Goal: Transaction & Acquisition: Purchase product/service

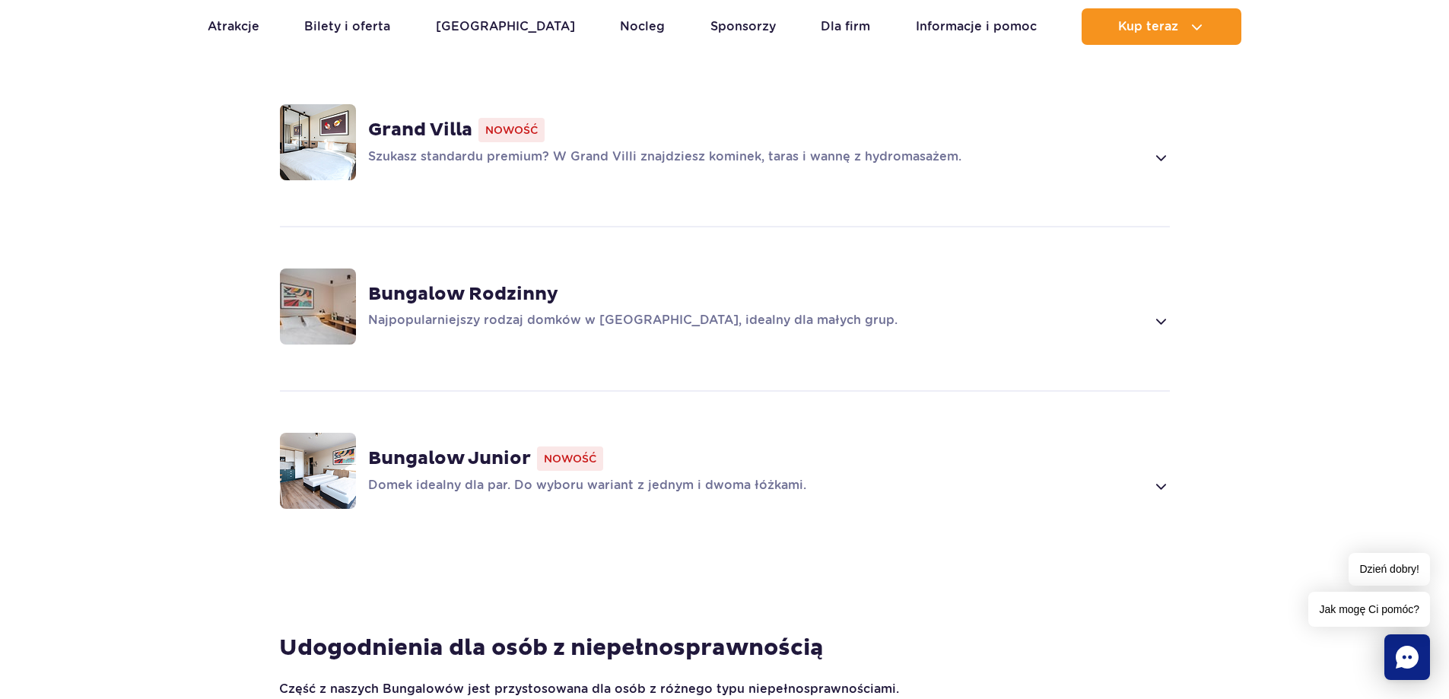
scroll to position [1187, 0]
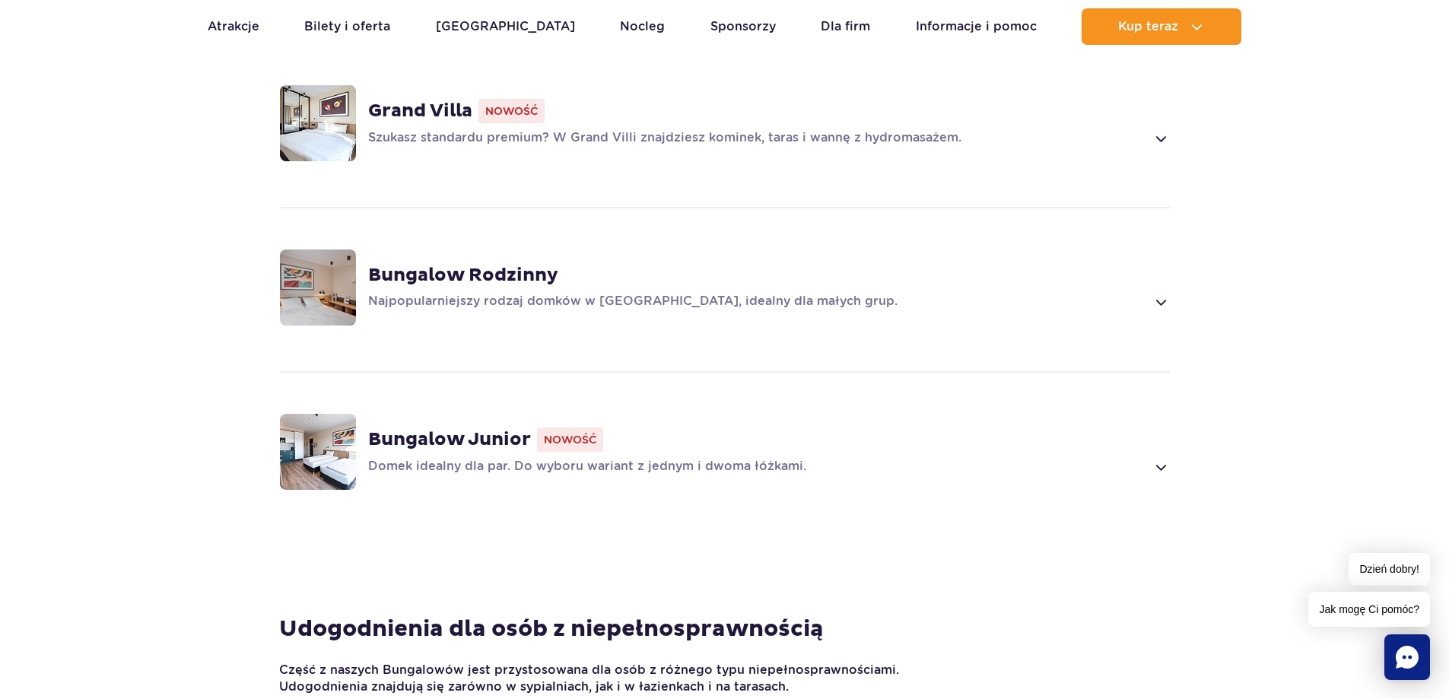
click at [502, 428] on strong "Bungalow Junior" at bounding box center [449, 439] width 163 height 23
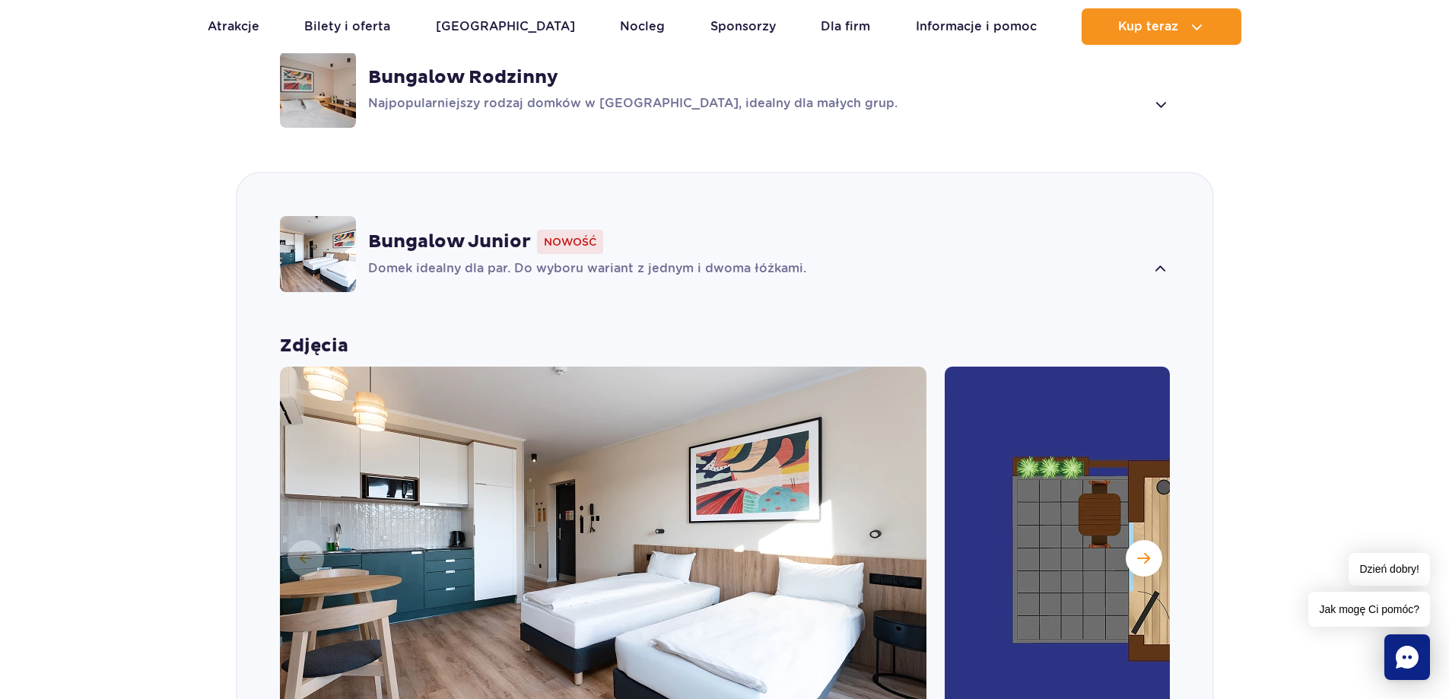
scroll to position [1859, 0]
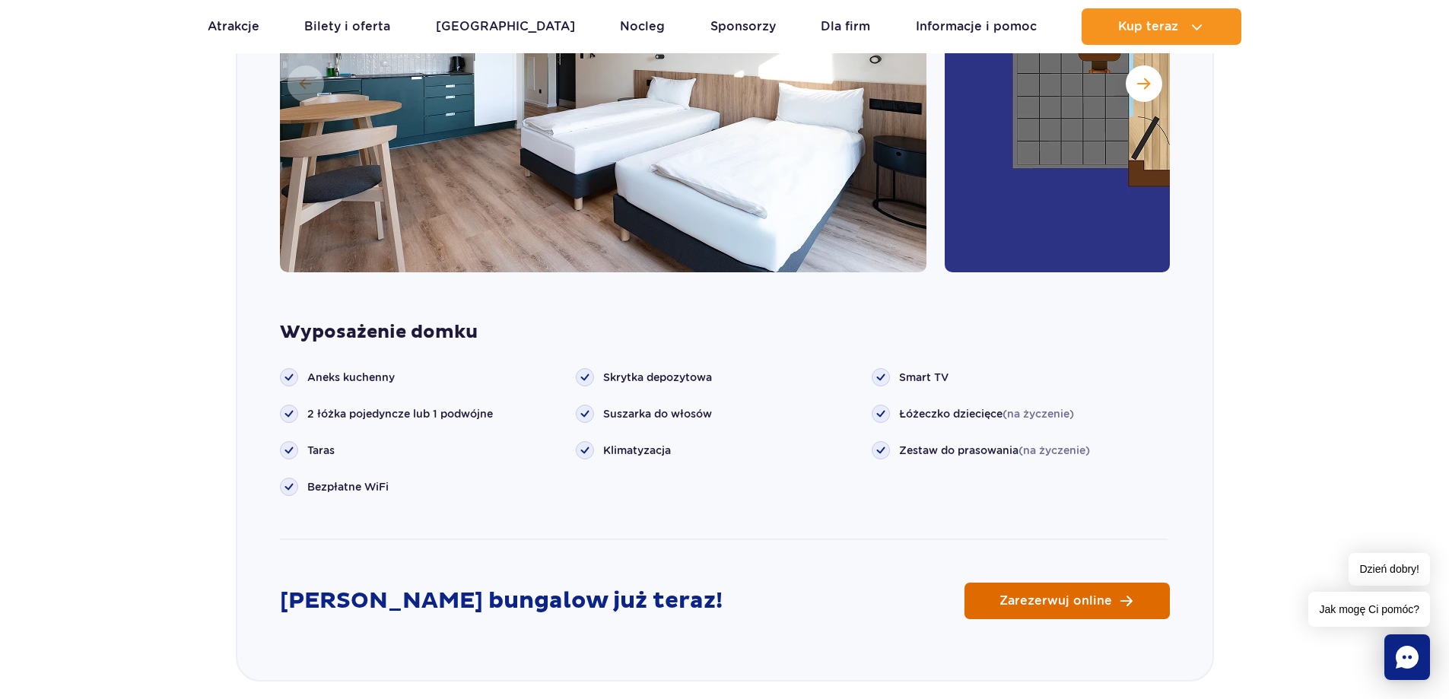
click at [1026, 595] on span "Zarezerwuj online" at bounding box center [1056, 601] width 113 height 12
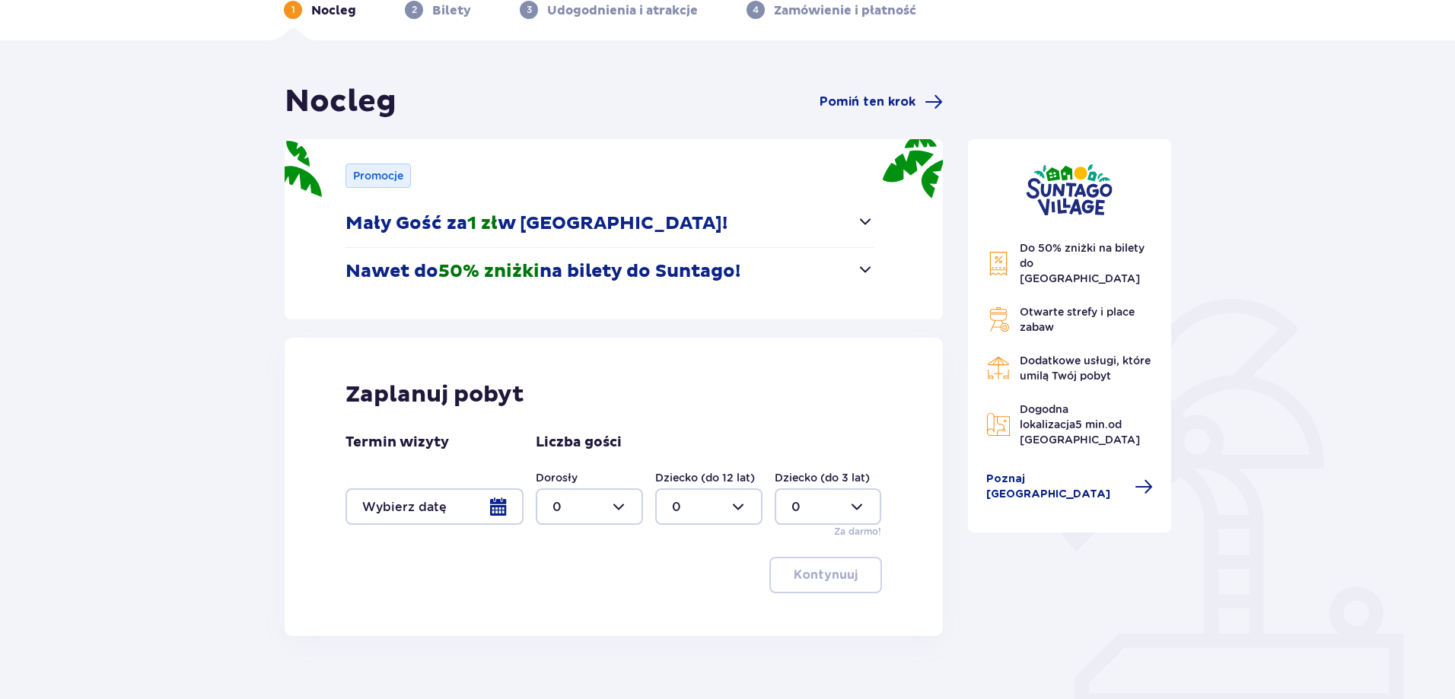
scroll to position [146, 0]
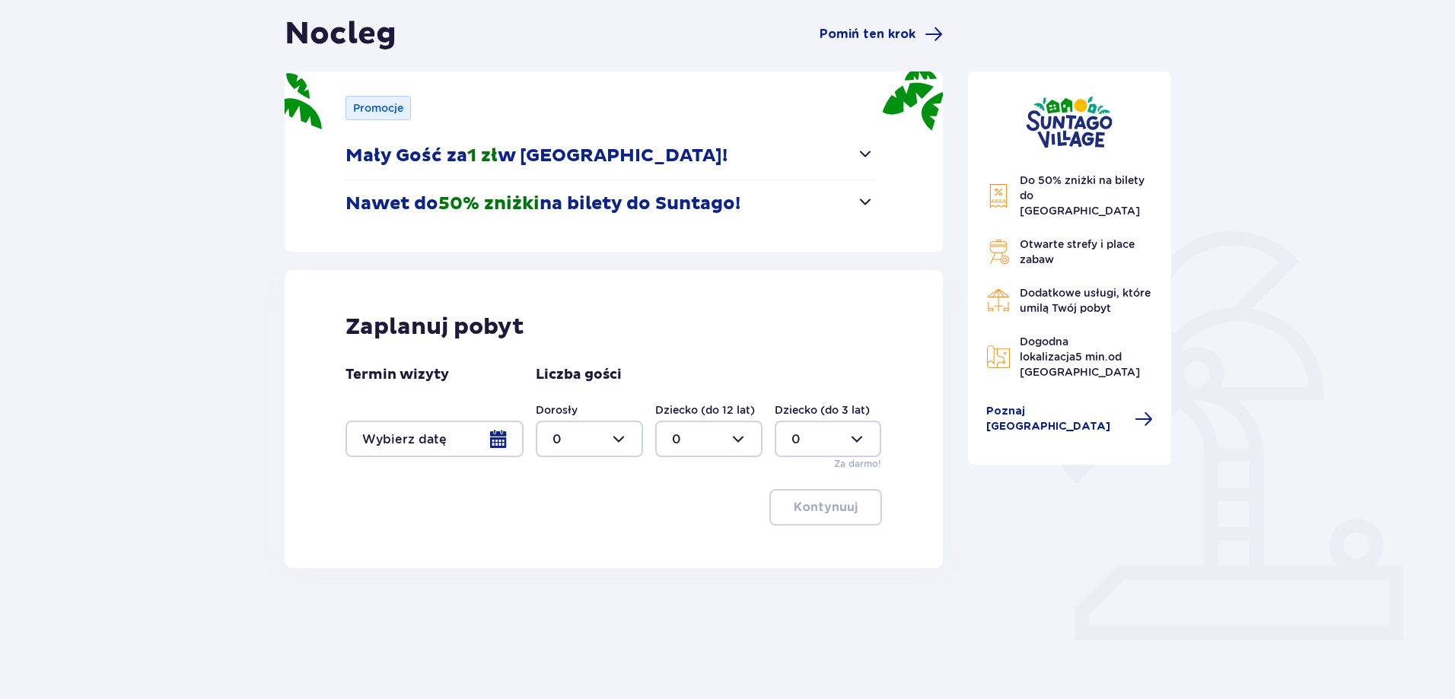
click at [872, 202] on span "button" at bounding box center [865, 201] width 18 height 18
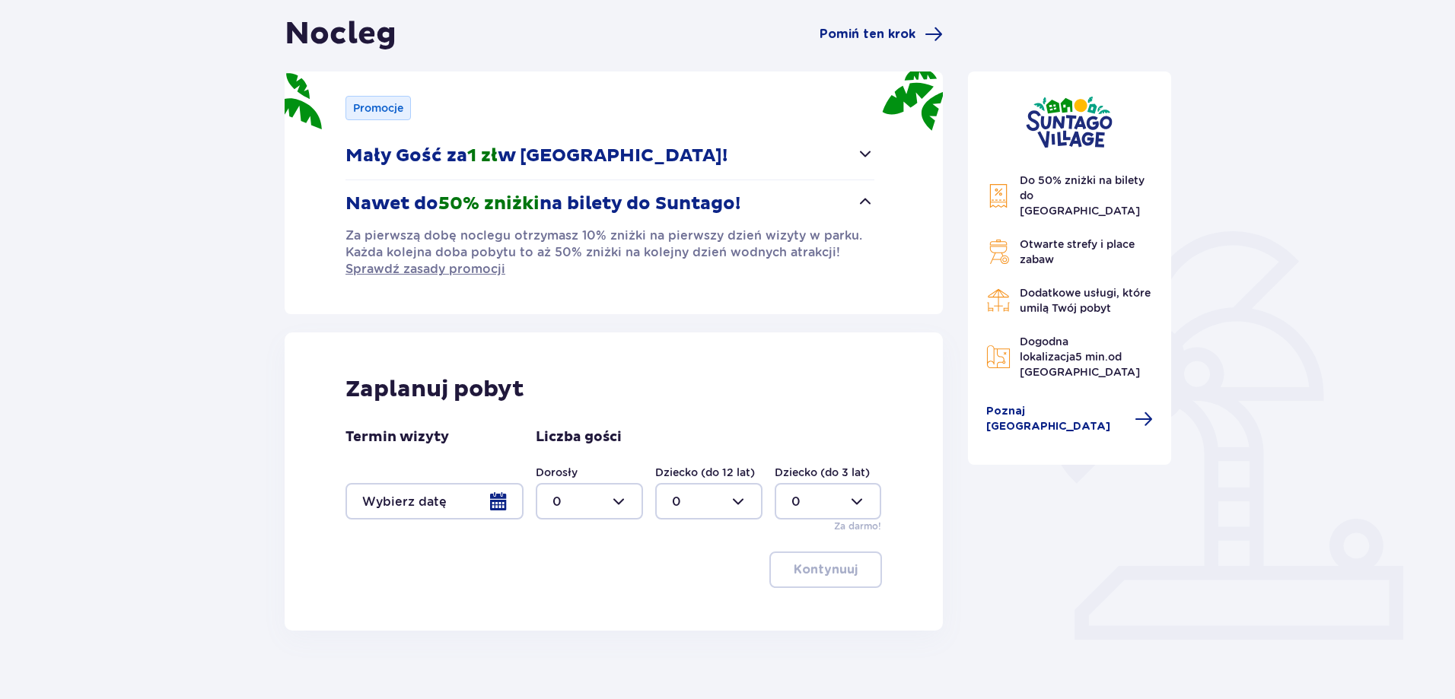
click at [872, 202] on span "button" at bounding box center [865, 201] width 18 height 18
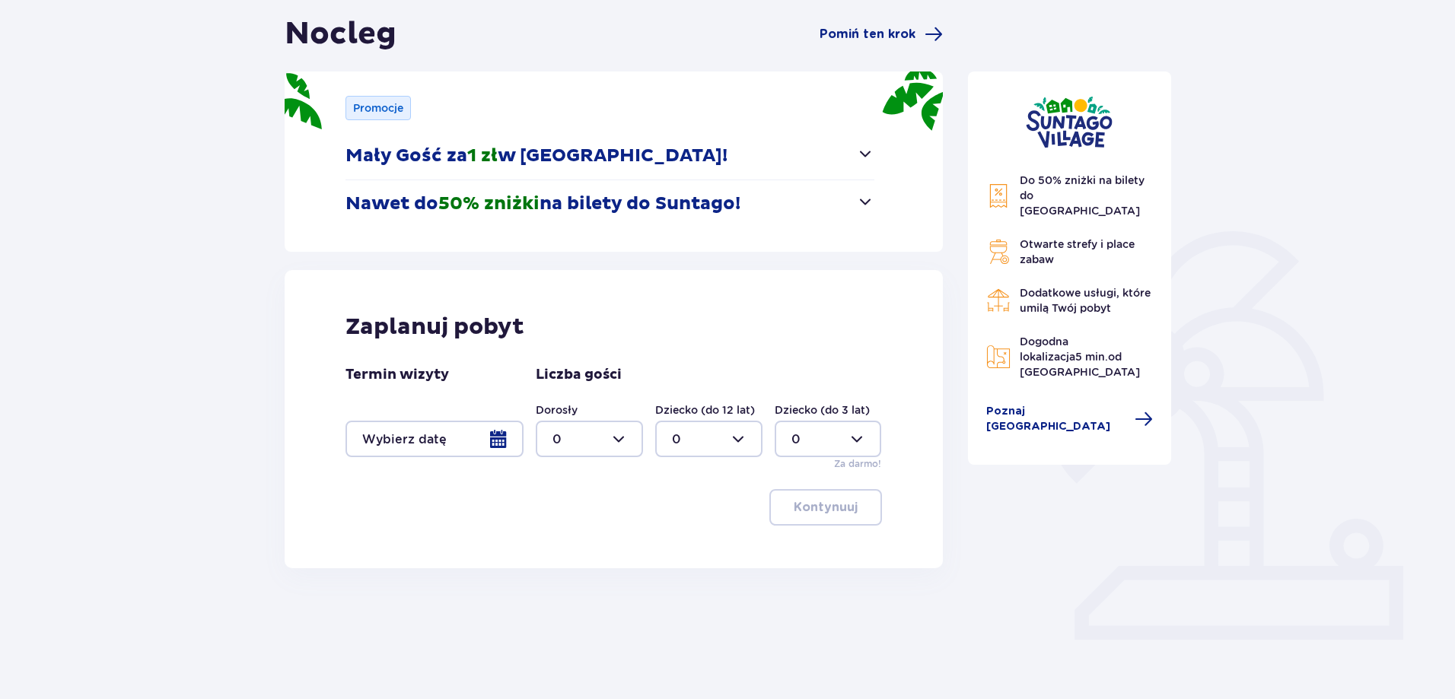
click at [479, 442] on div at bounding box center [434, 439] width 178 height 37
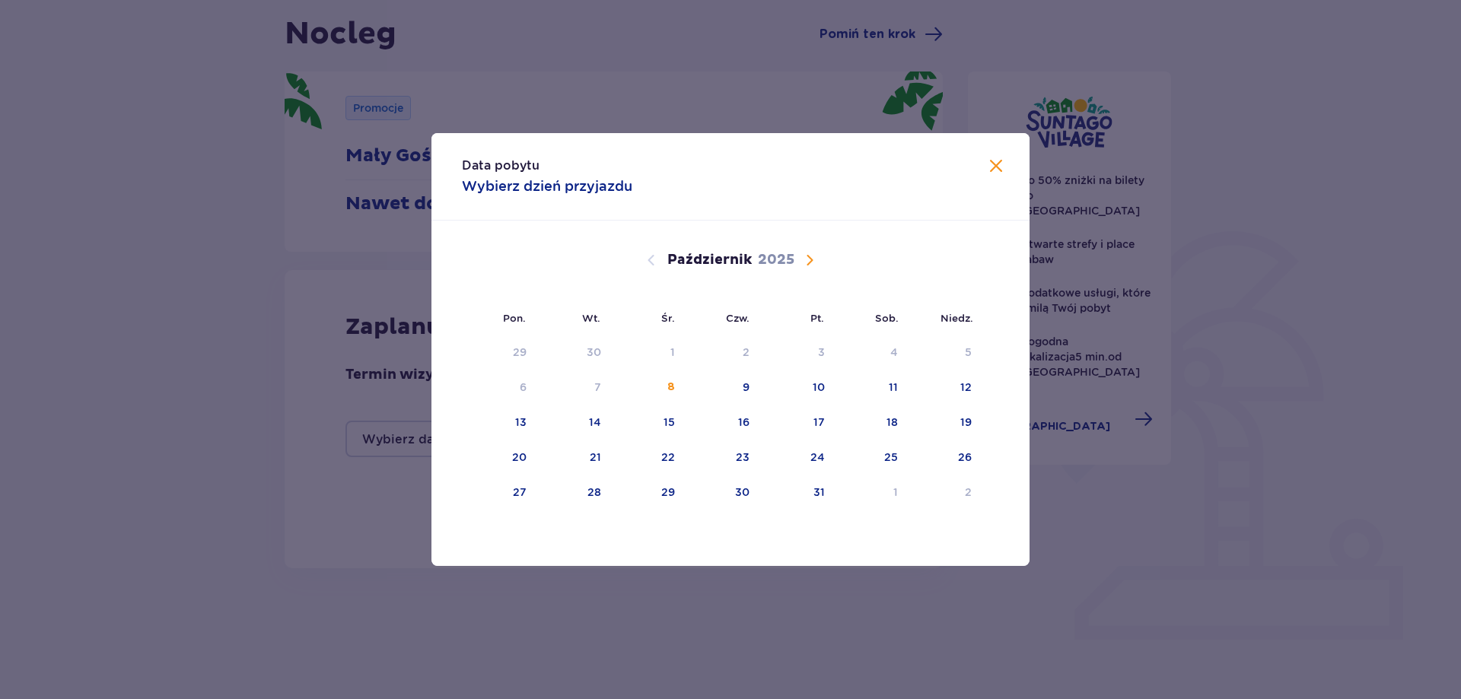
click at [805, 257] on span "Następny miesiąc" at bounding box center [809, 260] width 18 height 18
click at [594, 498] on div "25" at bounding box center [594, 492] width 14 height 15
click at [711, 504] on div "27" at bounding box center [722, 492] width 75 height 33
type input "25.11.25 - 27.11.25"
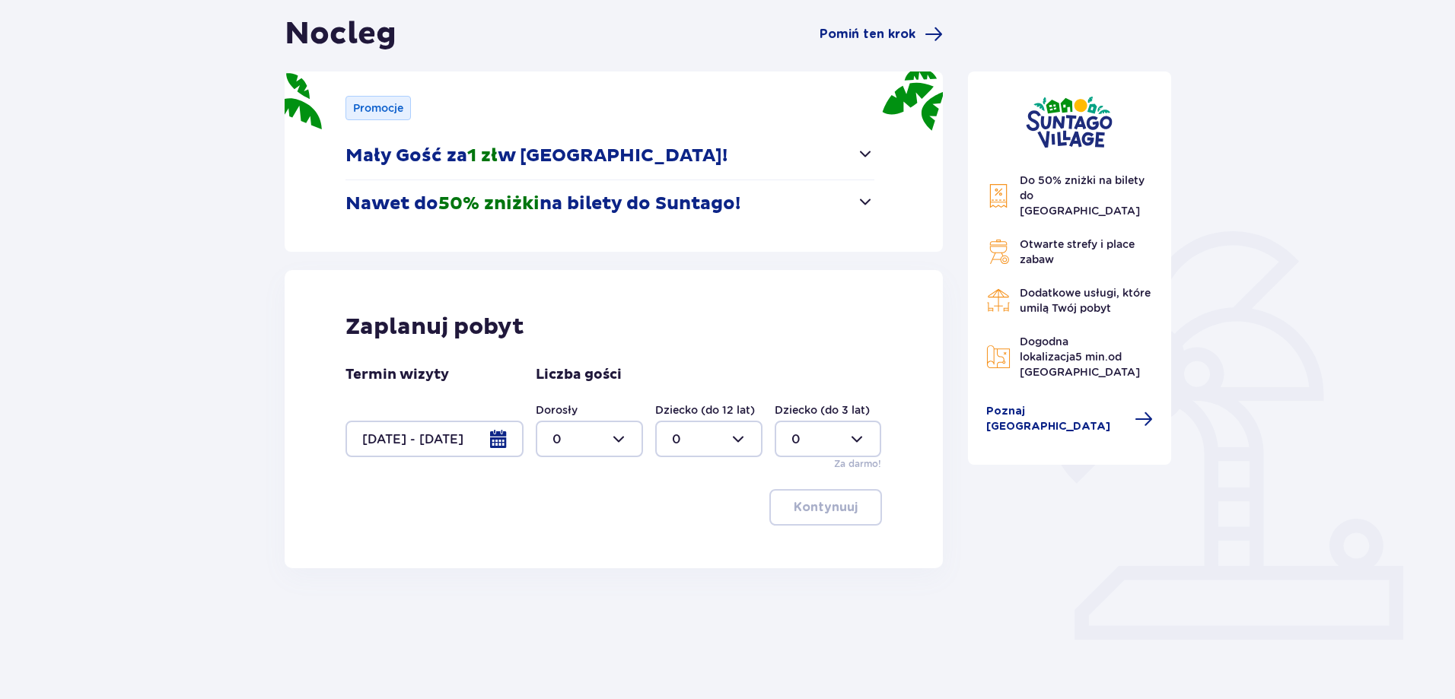
click at [617, 446] on div at bounding box center [589, 439] width 107 height 37
click at [603, 543] on div "2" at bounding box center [589, 549] width 74 height 17
type input "2"
click at [832, 505] on p "Kontynuuj" at bounding box center [826, 507] width 64 height 17
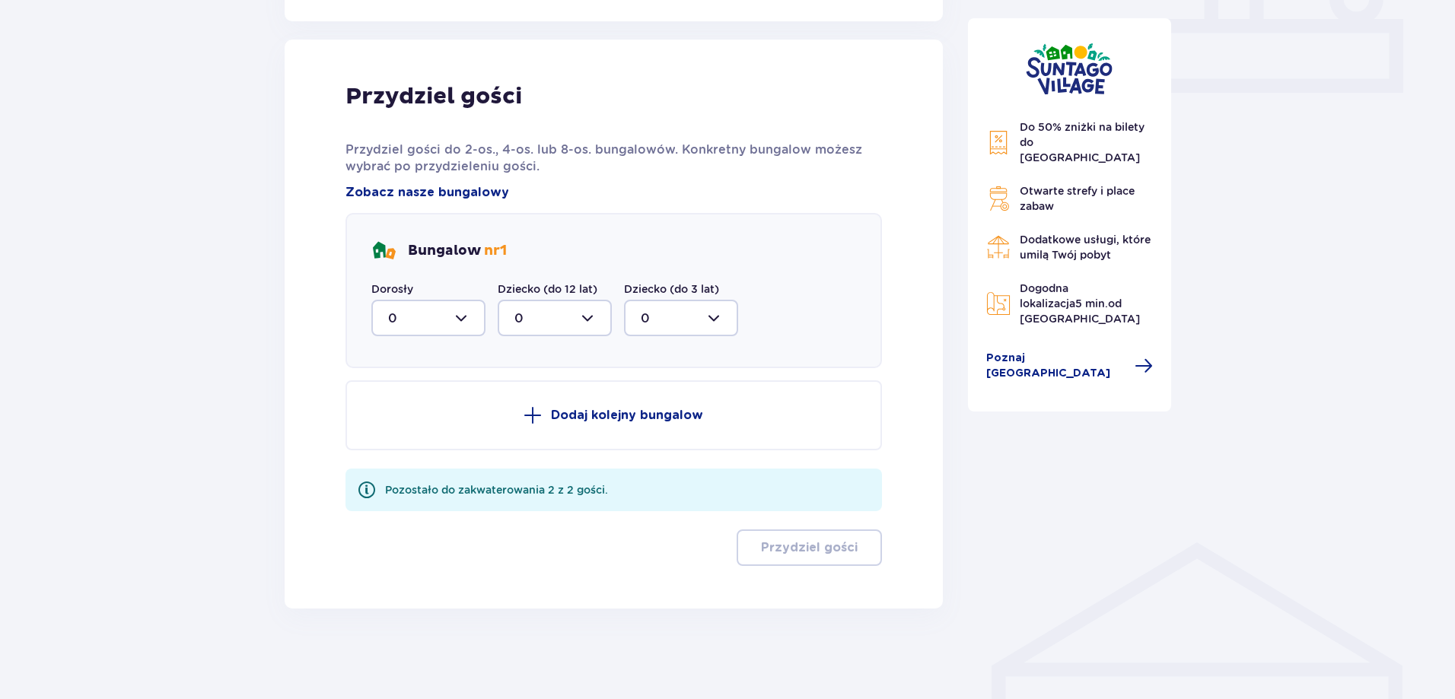
scroll to position [694, 0]
click at [454, 326] on div at bounding box center [428, 317] width 114 height 37
click at [431, 428] on div "2" at bounding box center [428, 427] width 81 height 17
type input "2"
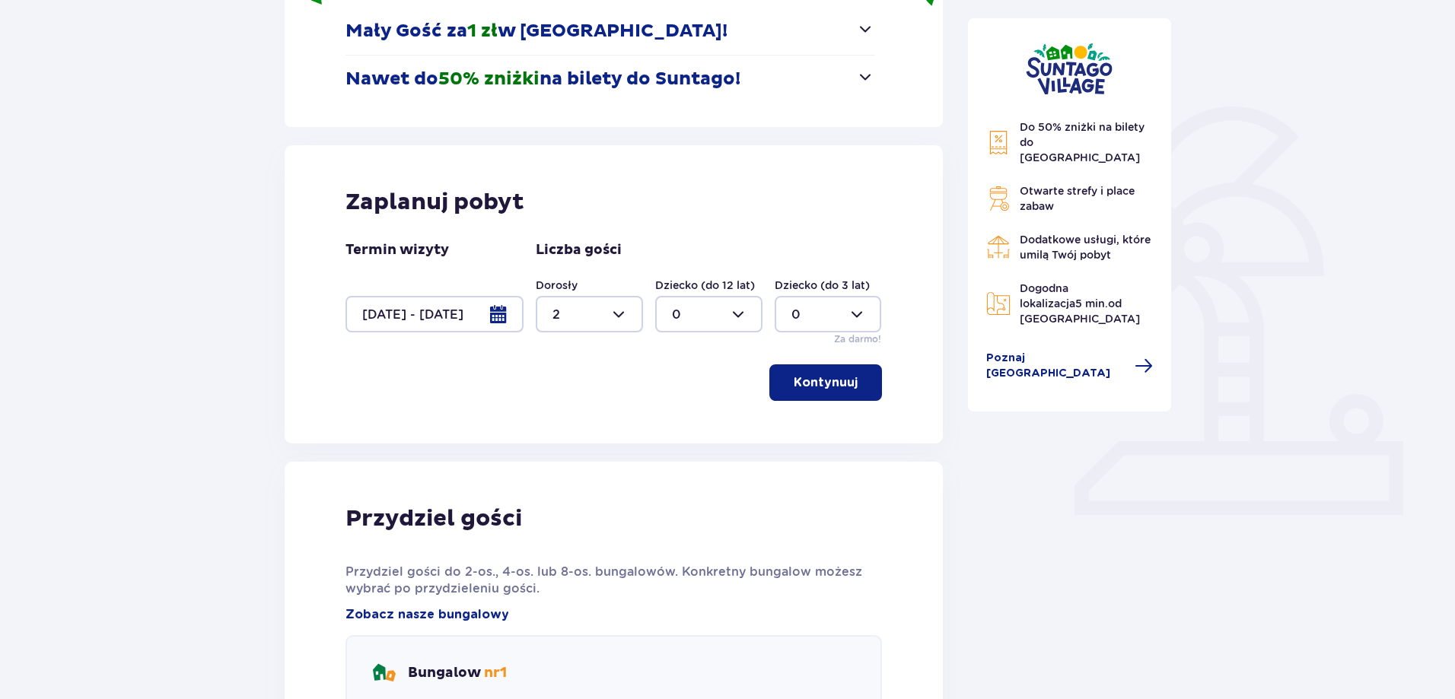
scroll to position [545, 0]
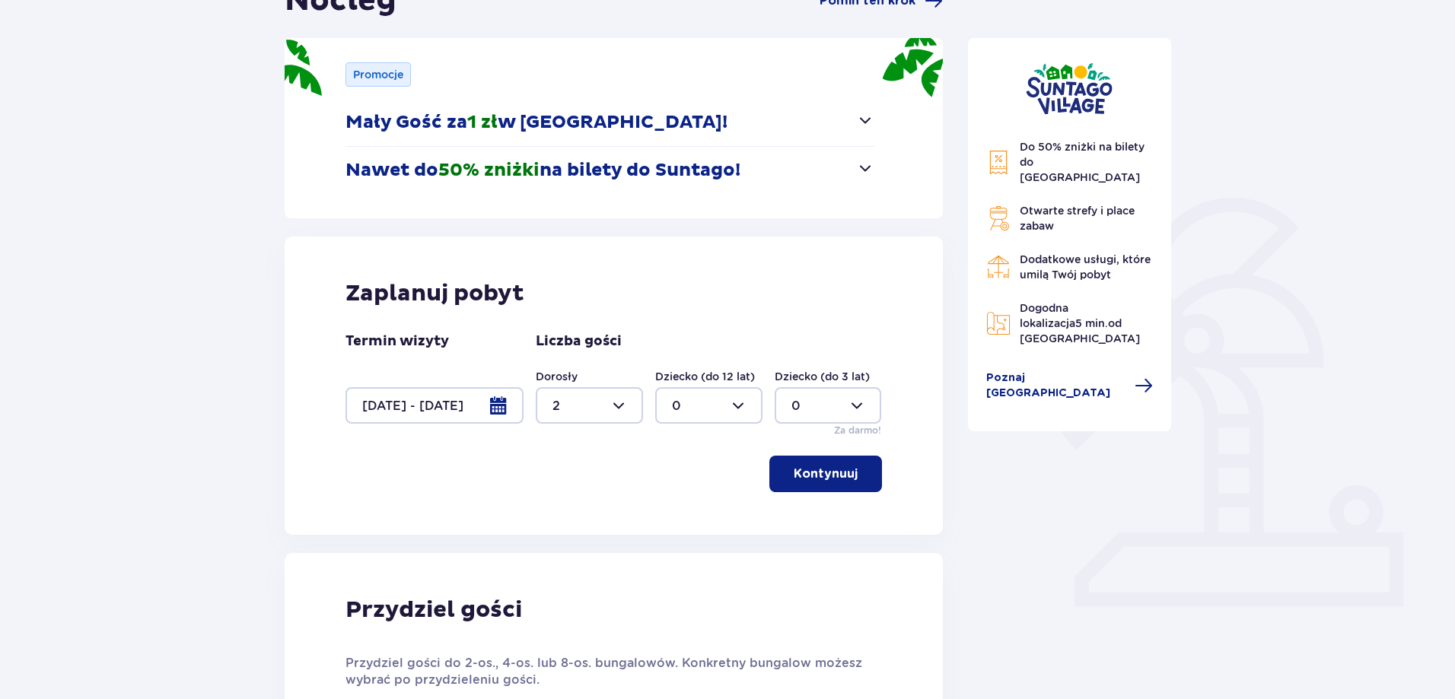
click at [818, 462] on button "Kontynuuj" at bounding box center [825, 474] width 113 height 37
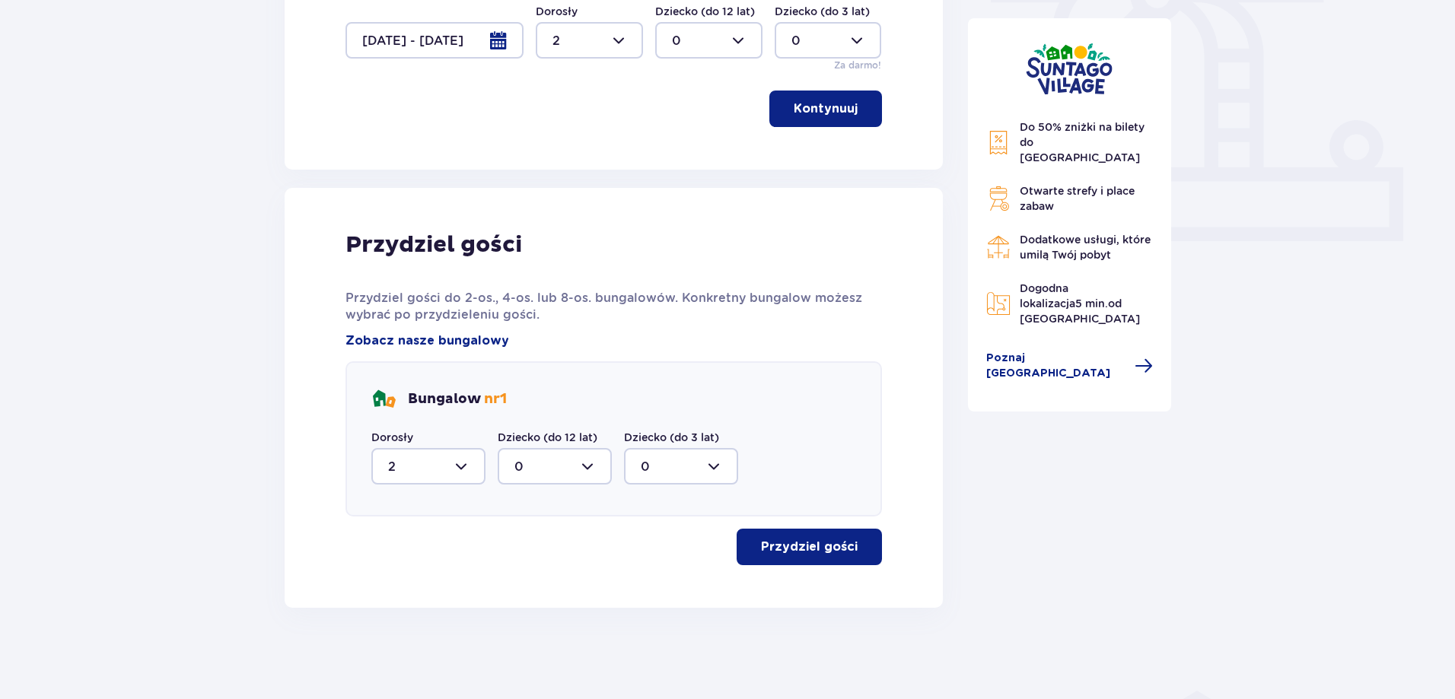
click at [838, 534] on button "Przydziel gości" at bounding box center [808, 547] width 145 height 37
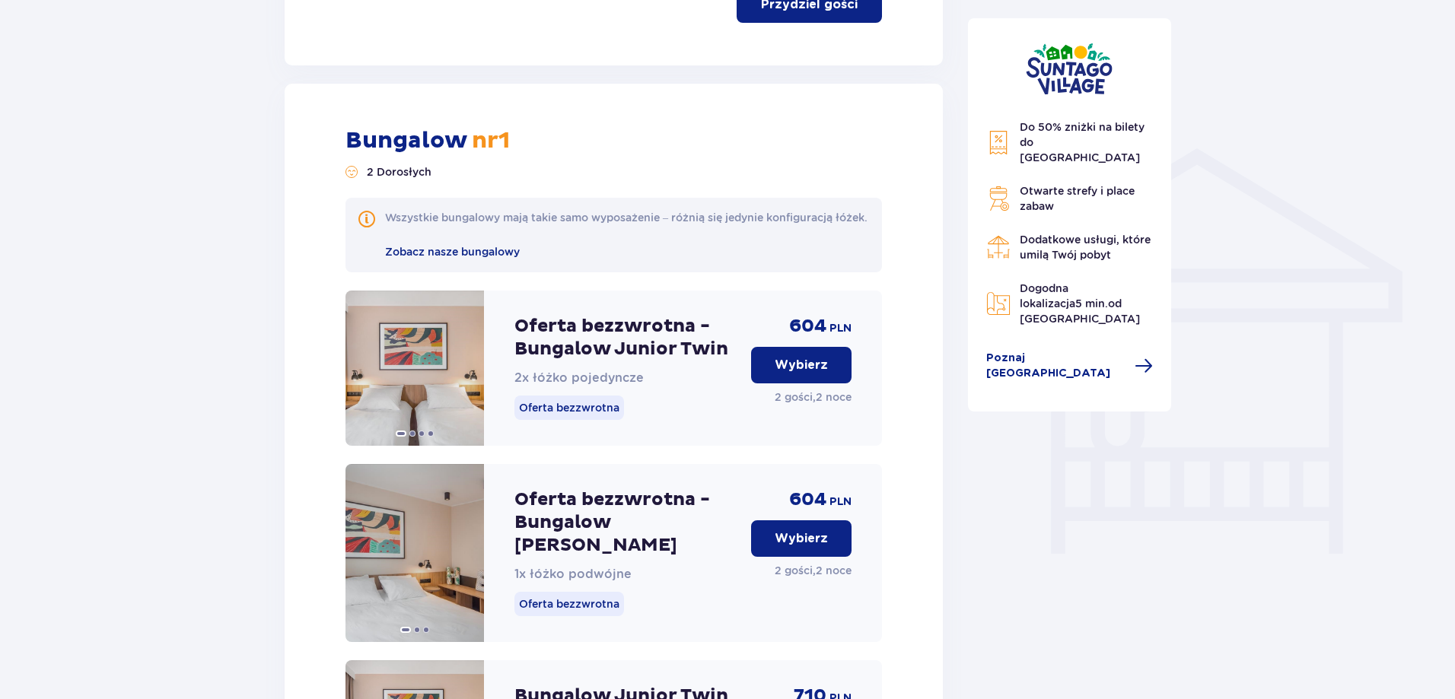
scroll to position [1236, 0]
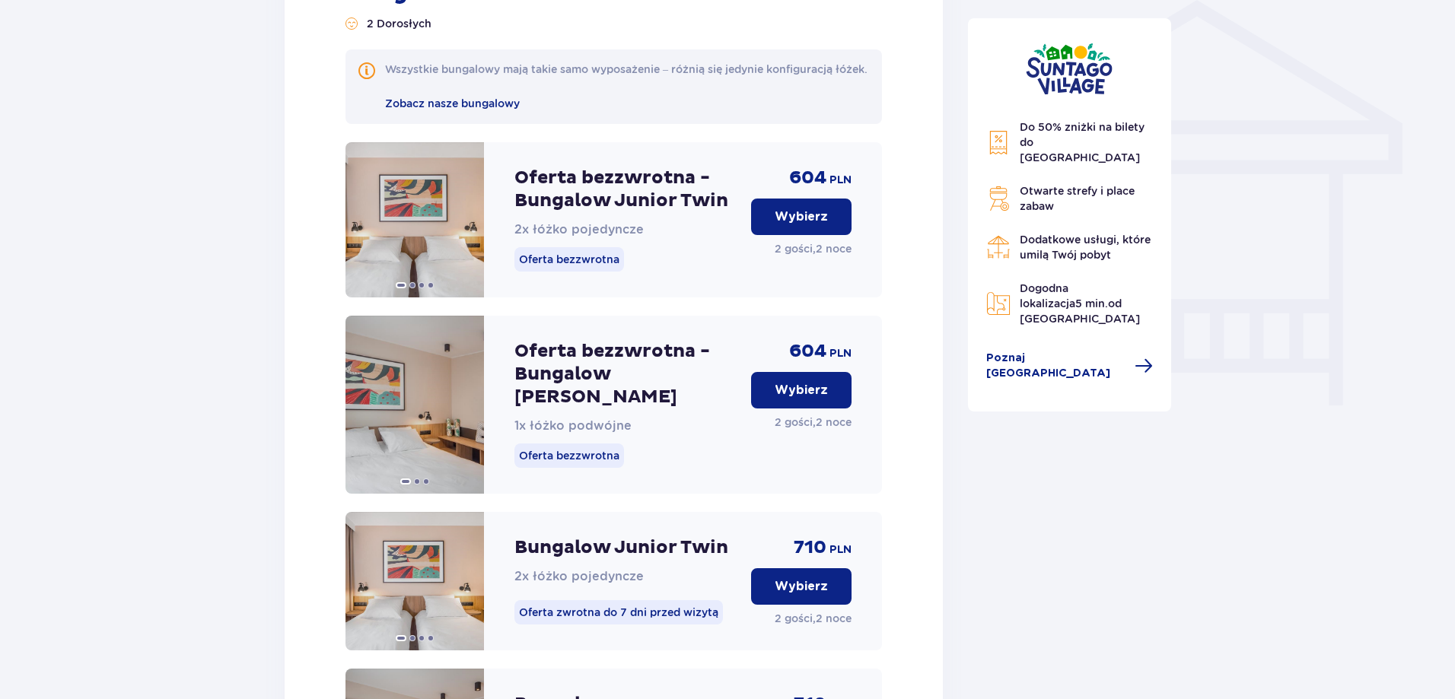
click at [802, 399] on p "Wybierz" at bounding box center [801, 390] width 53 height 17
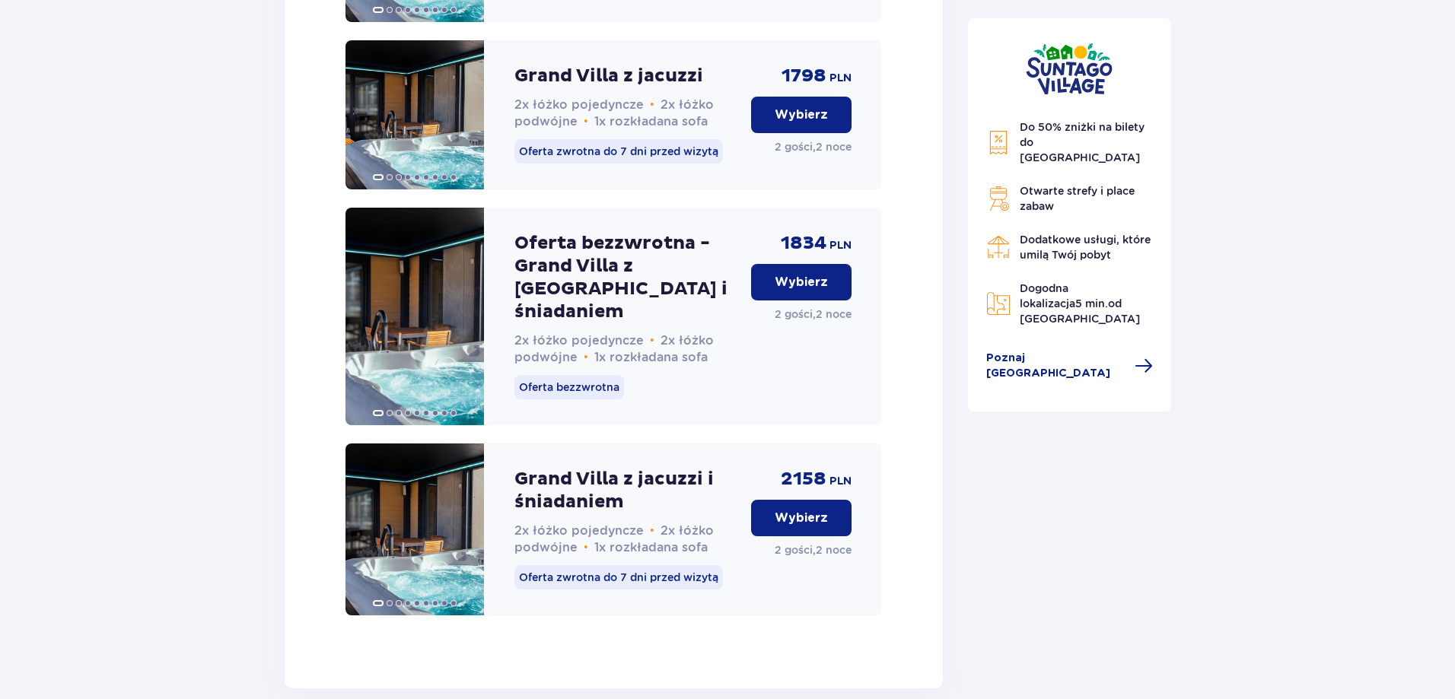
scroll to position [4577, 0]
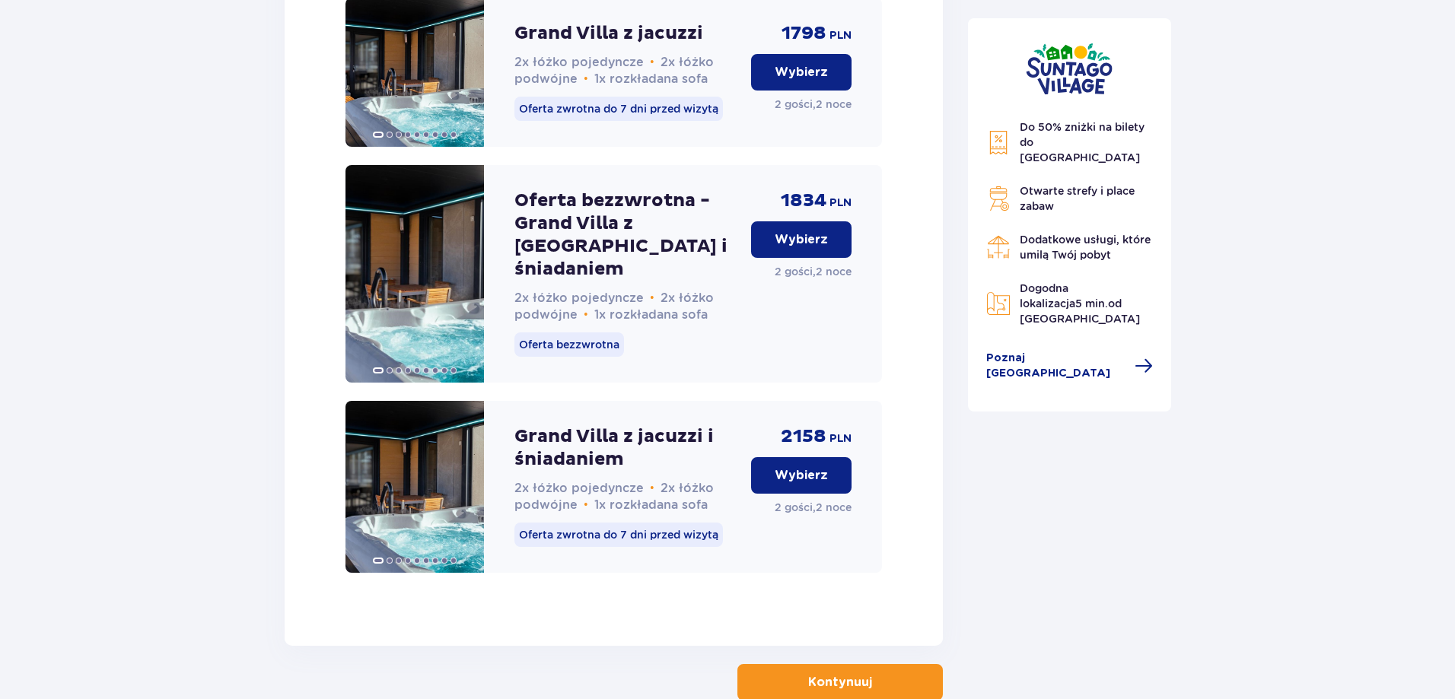
click at [856, 674] on p "Kontynuuj" at bounding box center [840, 682] width 64 height 17
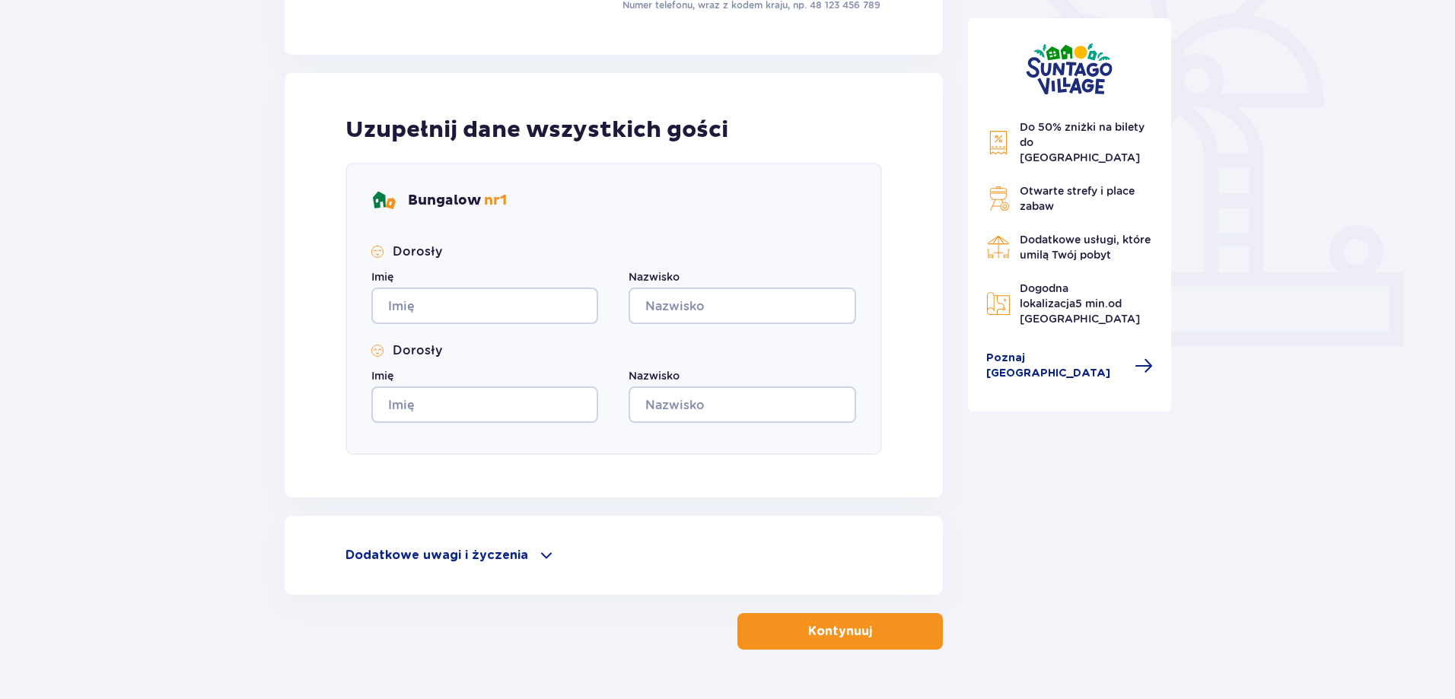
scroll to position [482, 0]
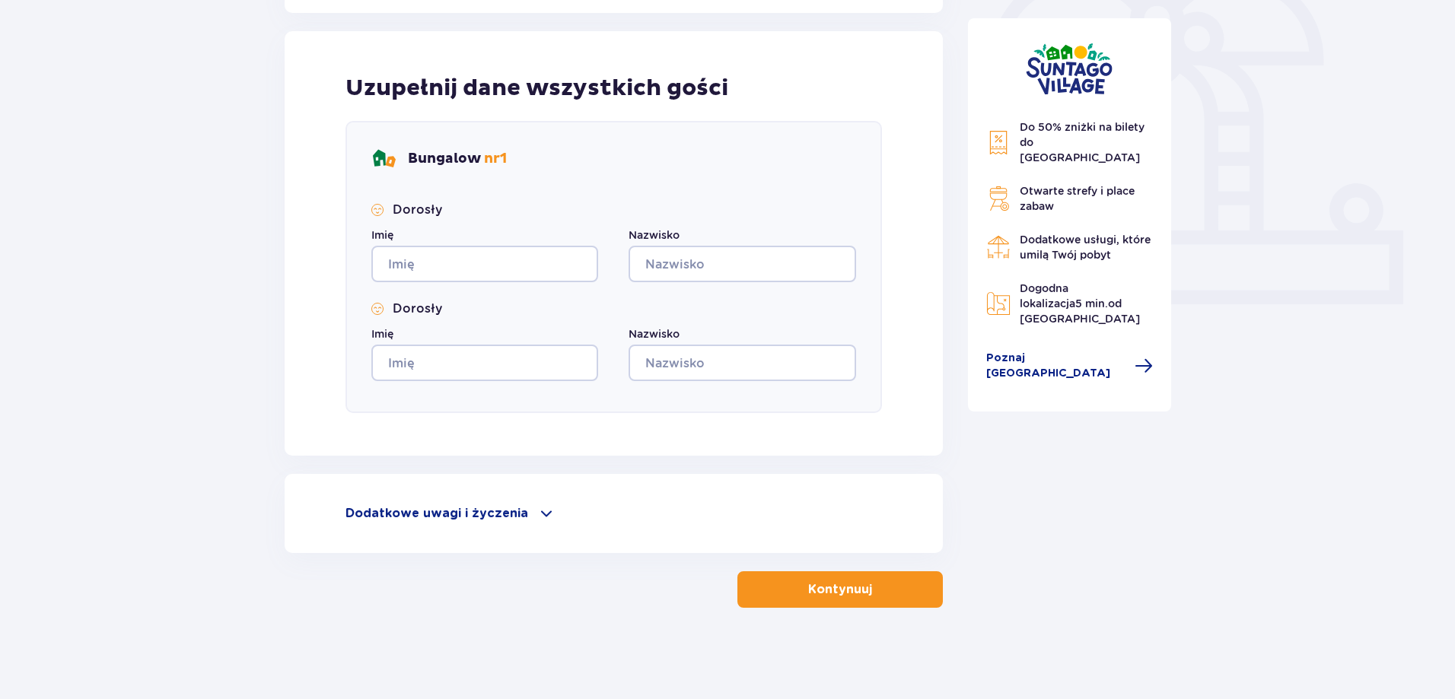
click at [519, 507] on p "Dodatkowe uwagi i życzenia" at bounding box center [436, 513] width 183 height 17
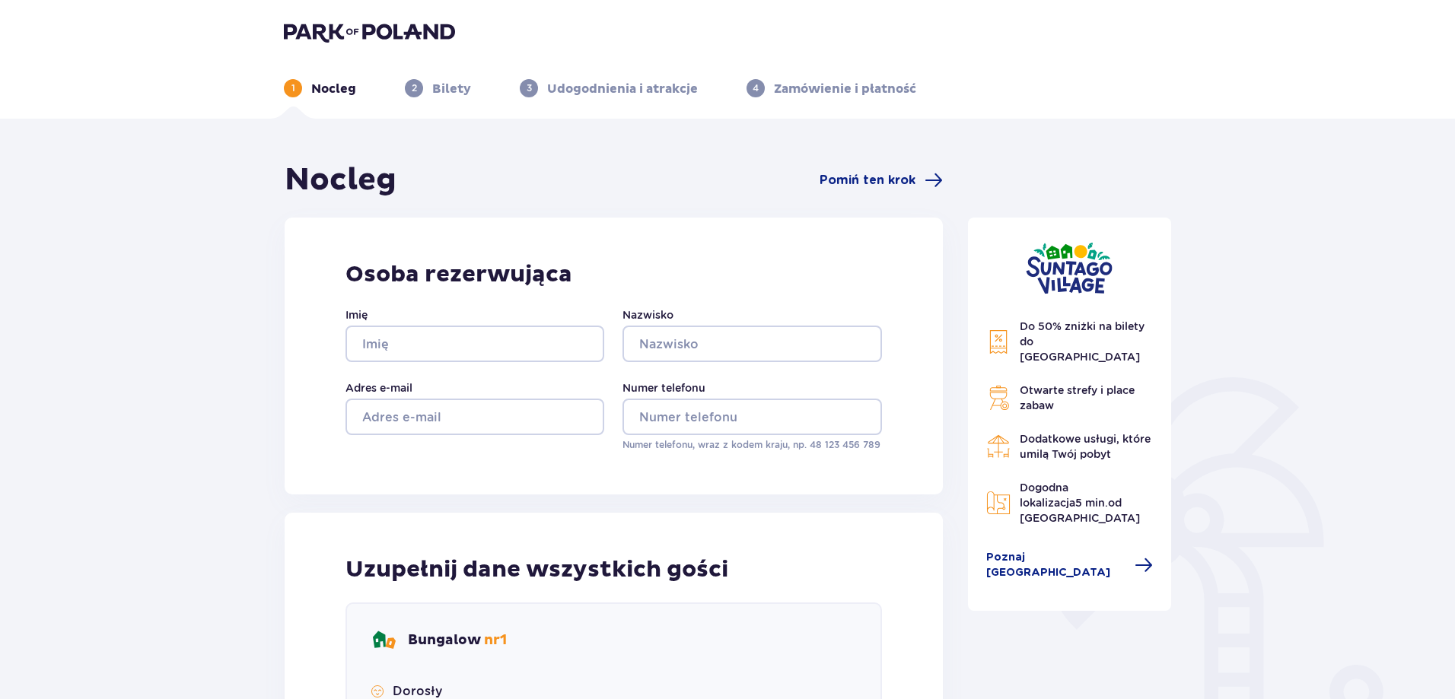
scroll to position [94, 0]
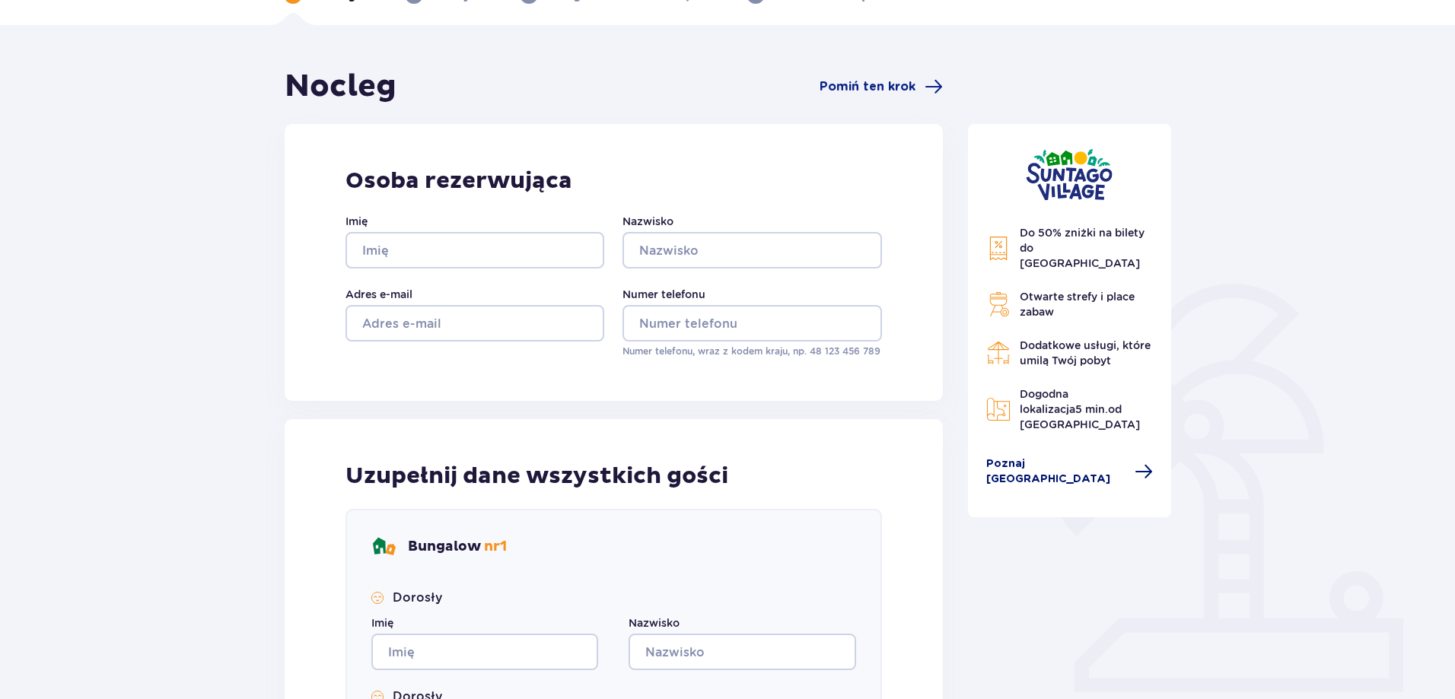
click at [1045, 456] on span "Poznaj Suntago Village" at bounding box center [1056, 471] width 140 height 30
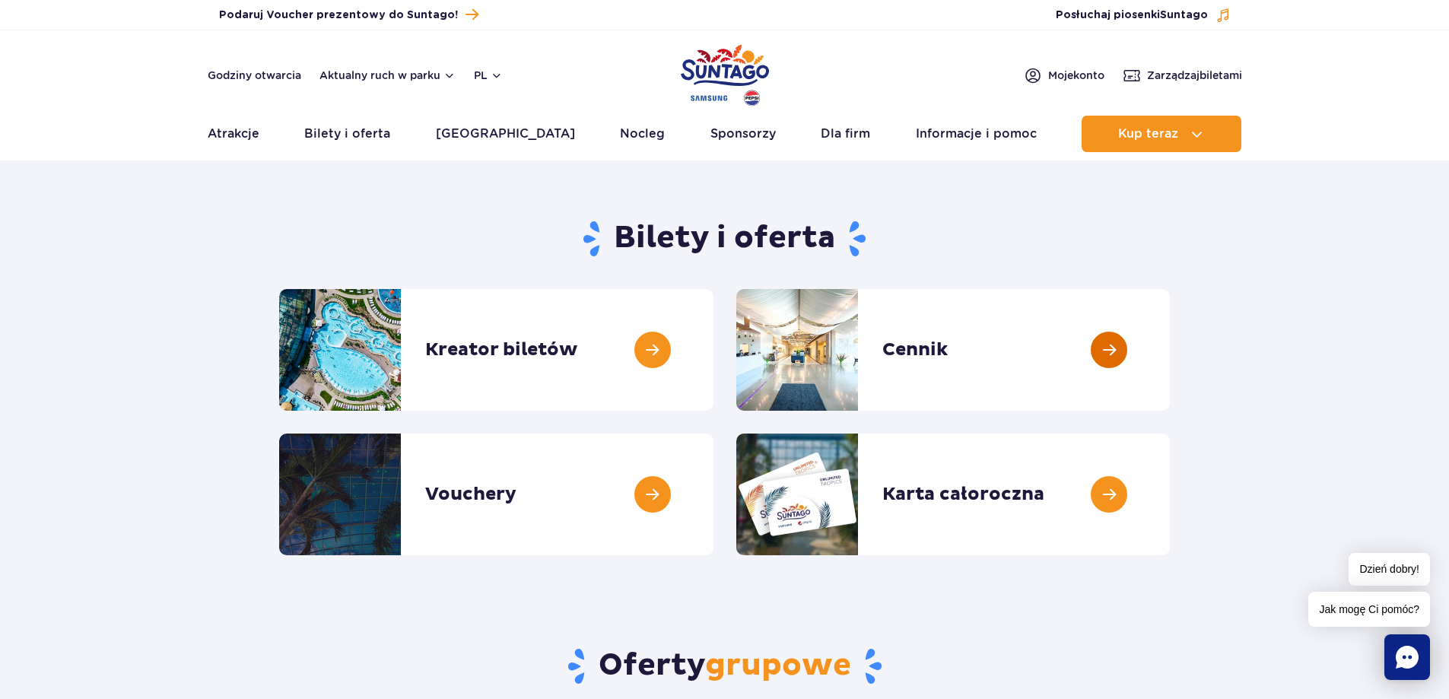
click at [1170, 358] on link at bounding box center [1170, 350] width 0 height 122
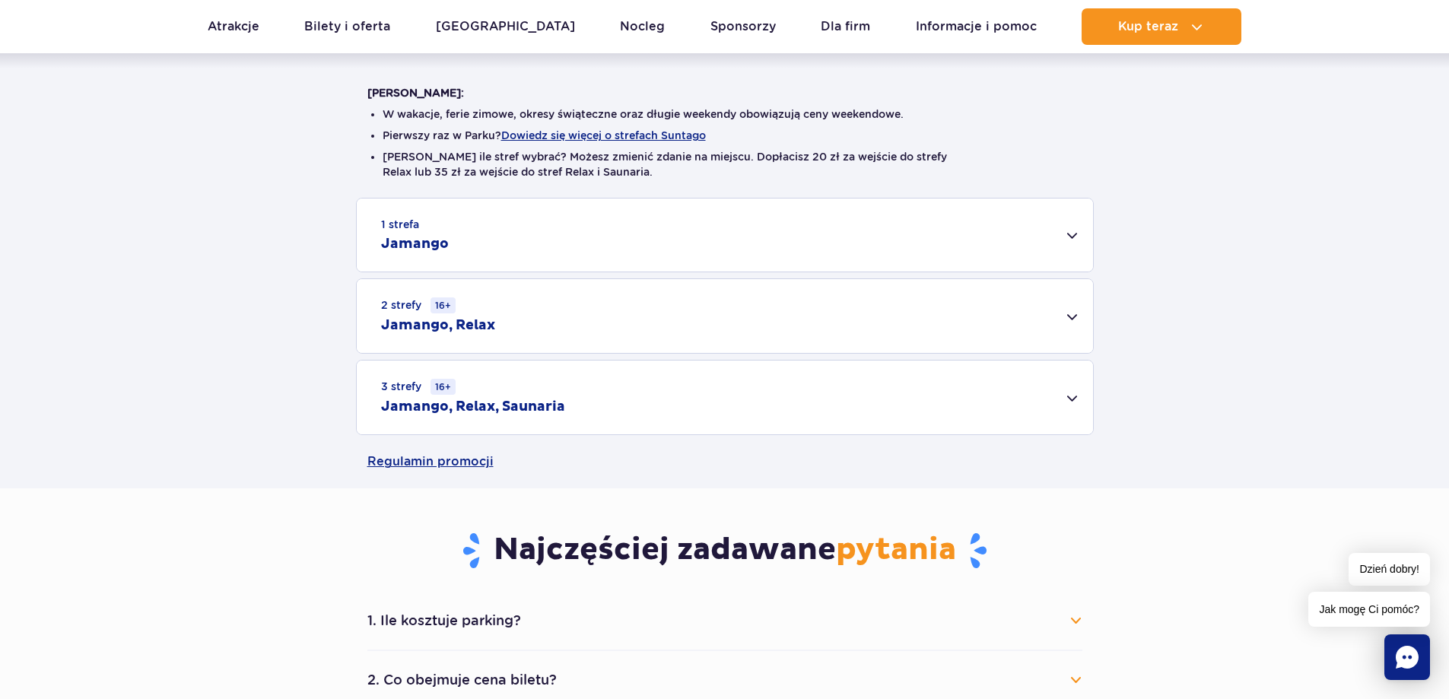
click at [1079, 393] on div "3 strefy 16+ Jamango, Relax, Saunaria" at bounding box center [725, 398] width 736 height 74
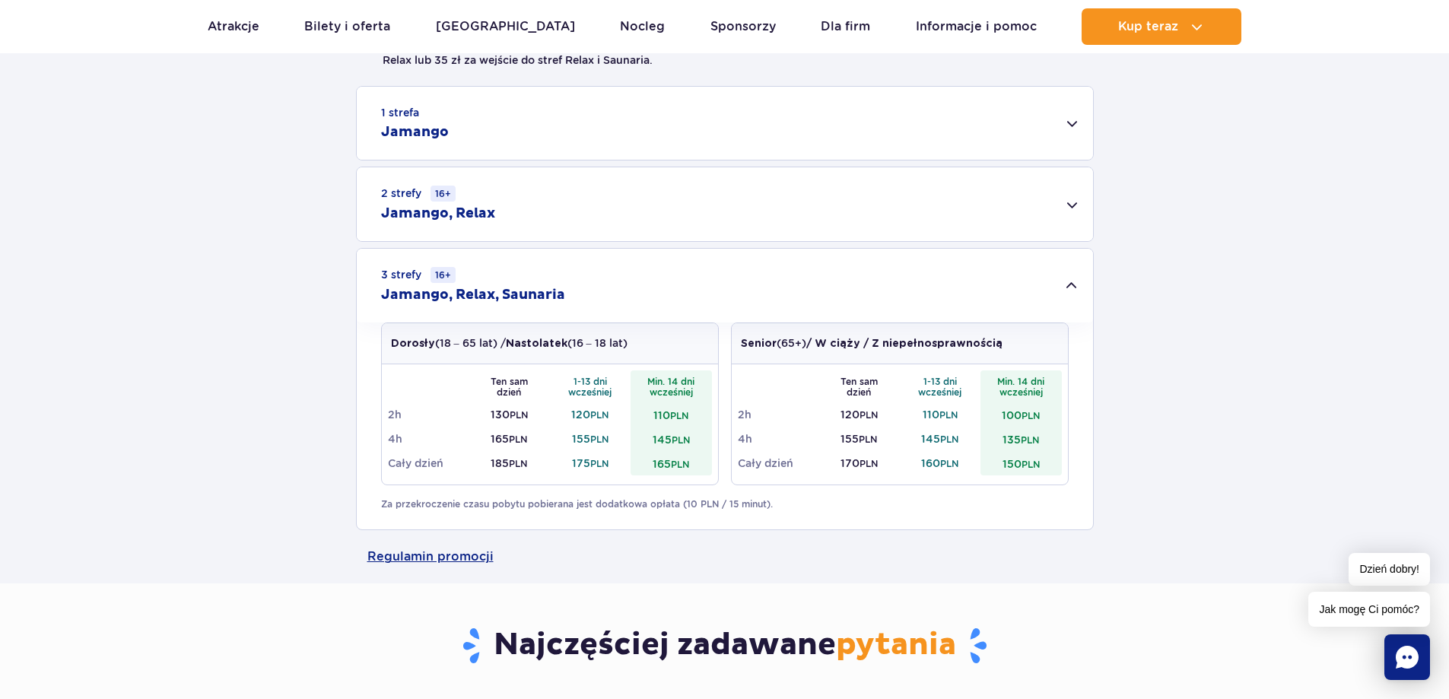
scroll to position [365, 0]
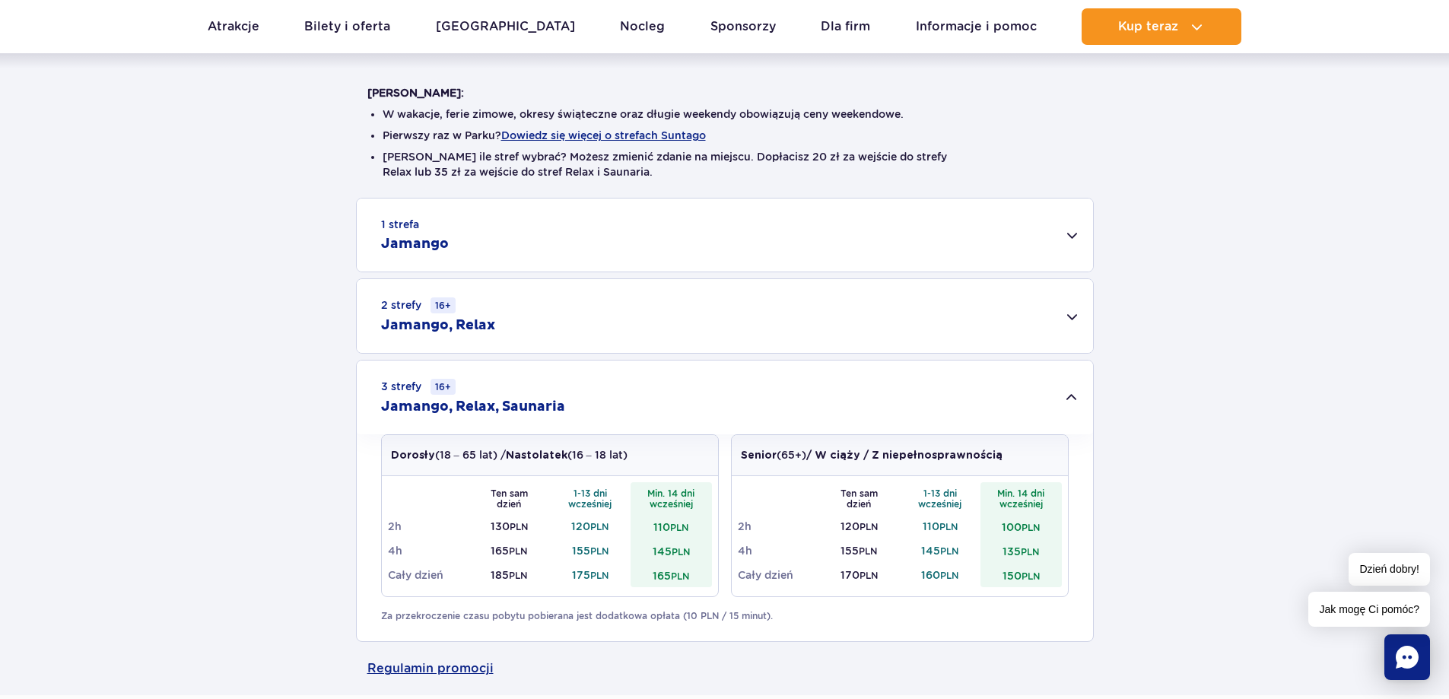
click at [655, 243] on div "1 strefa Jamango" at bounding box center [725, 235] width 736 height 73
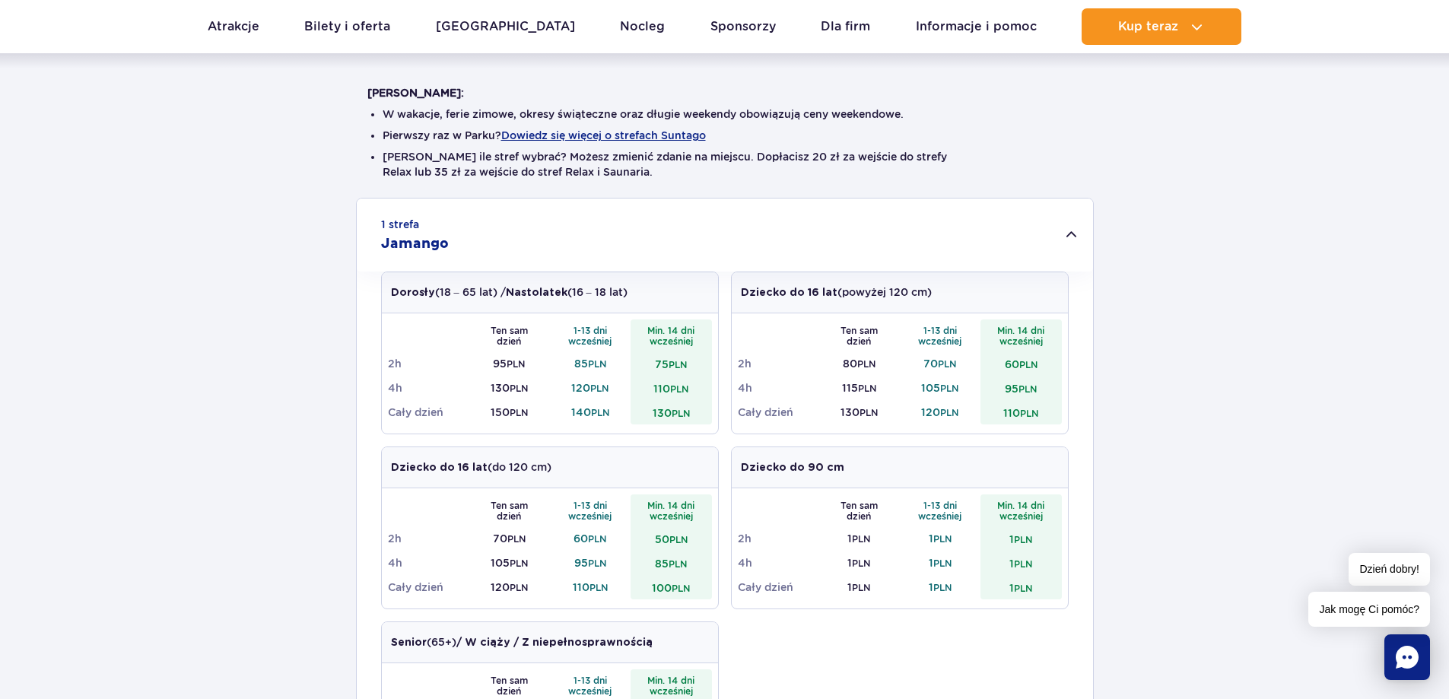
click at [655, 243] on div "1 strefa Jamango" at bounding box center [725, 235] width 736 height 73
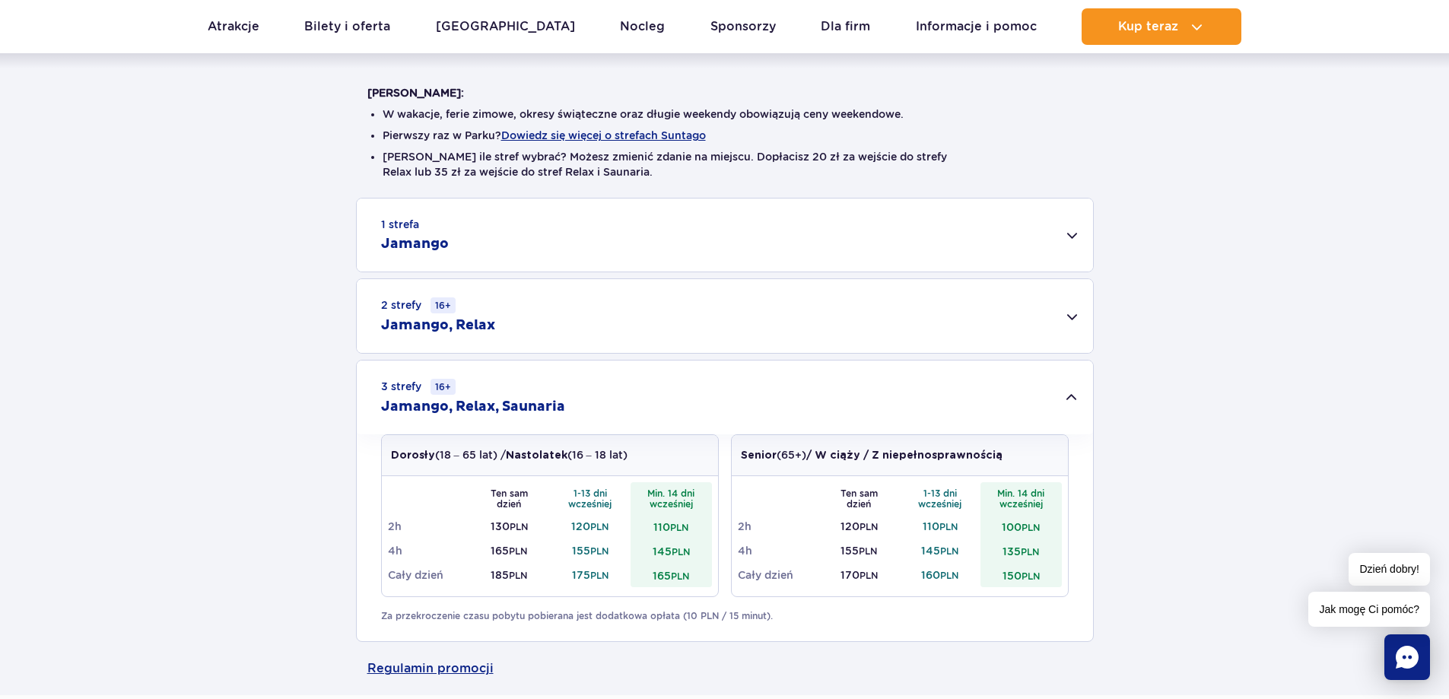
click at [659, 316] on div "2 strefy 16+ Jamango, Relax" at bounding box center [725, 316] width 736 height 74
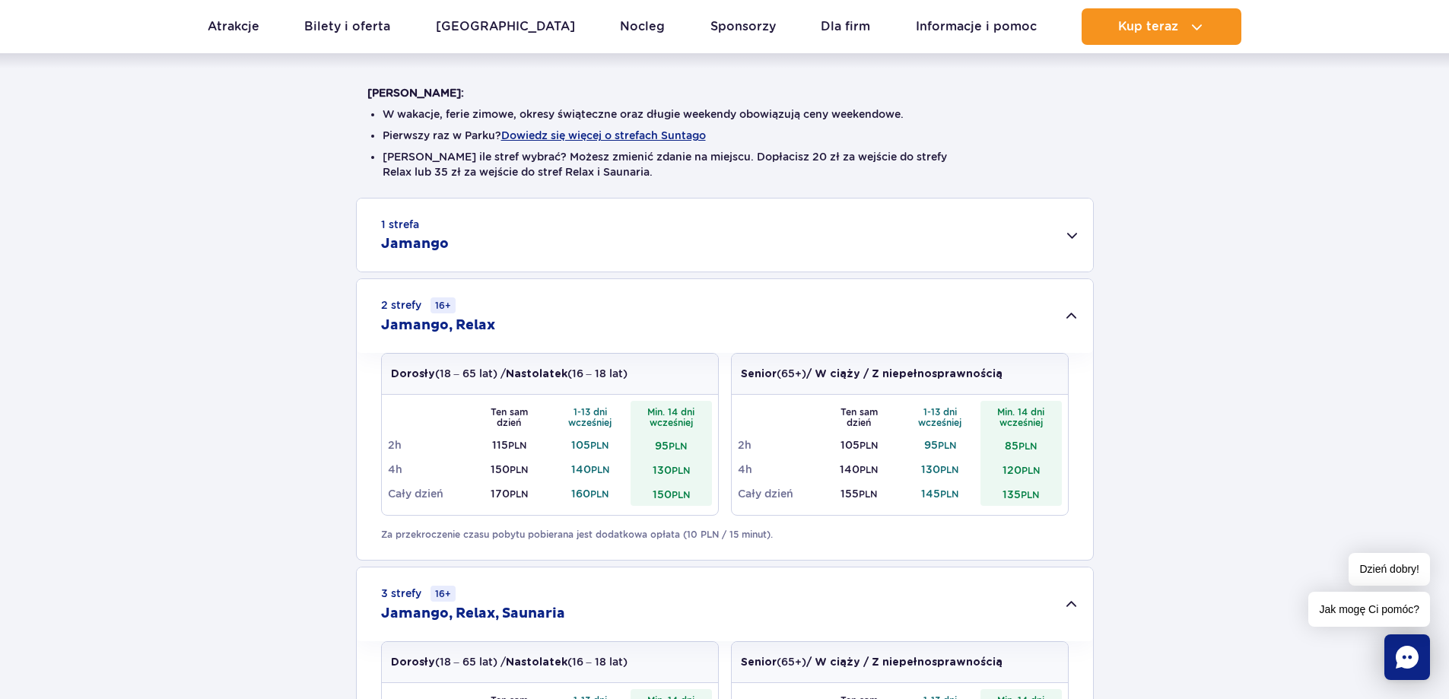
click at [659, 316] on div "2 strefy 16+ Jamango, Relax" at bounding box center [725, 316] width 736 height 74
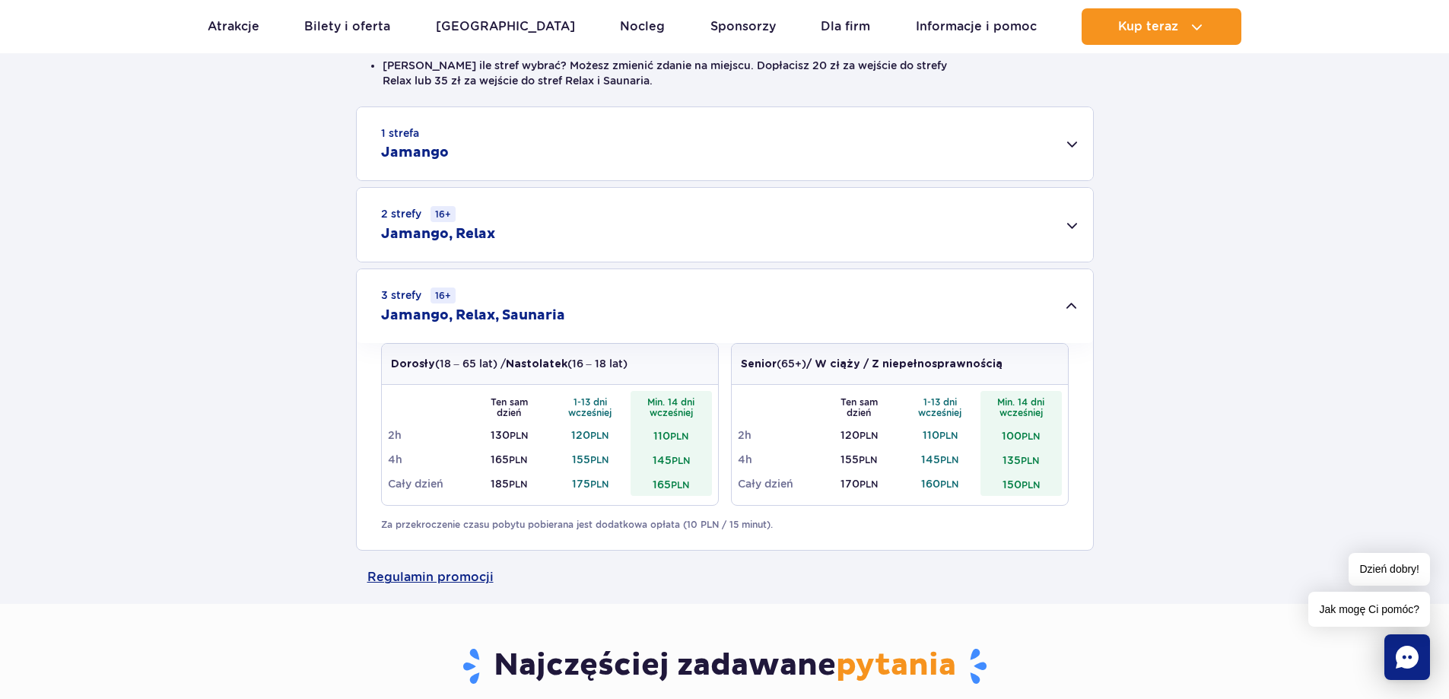
scroll to position [0, 0]
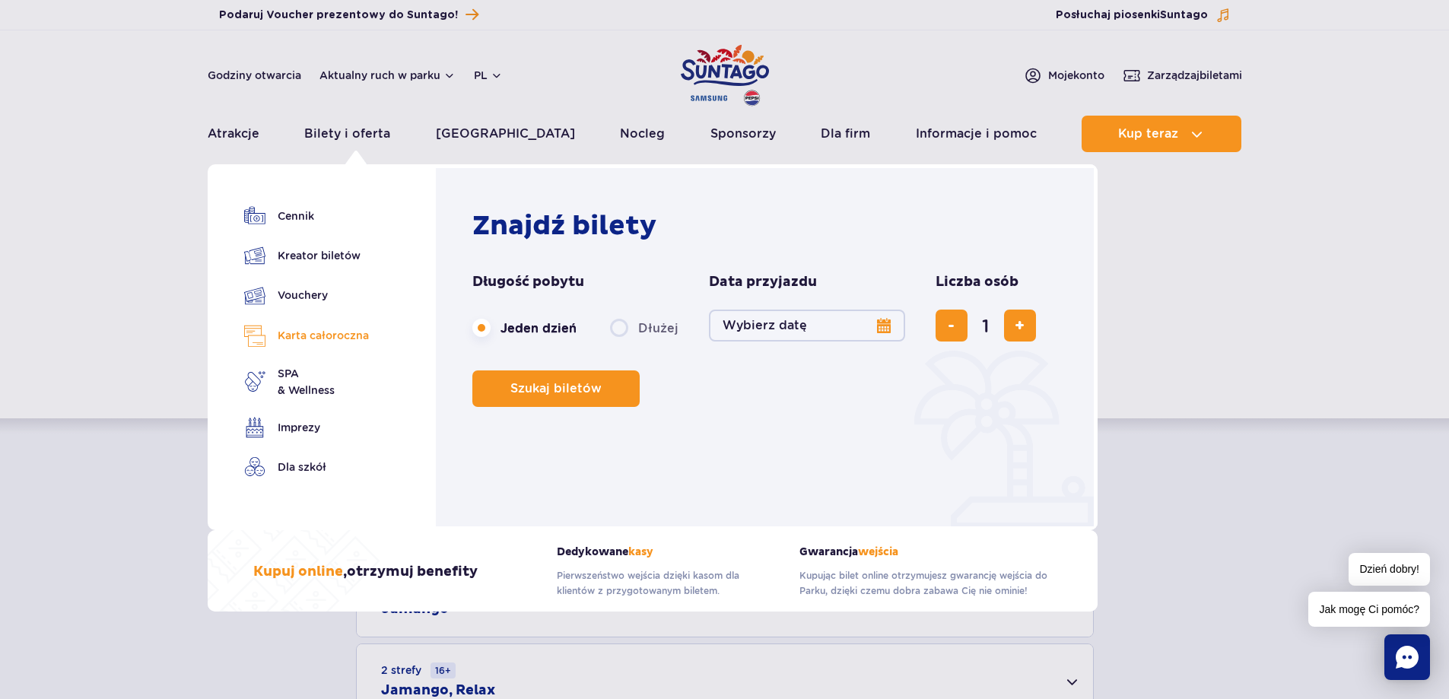
click at [304, 340] on link "Karta całoroczna" at bounding box center [306, 336] width 125 height 22
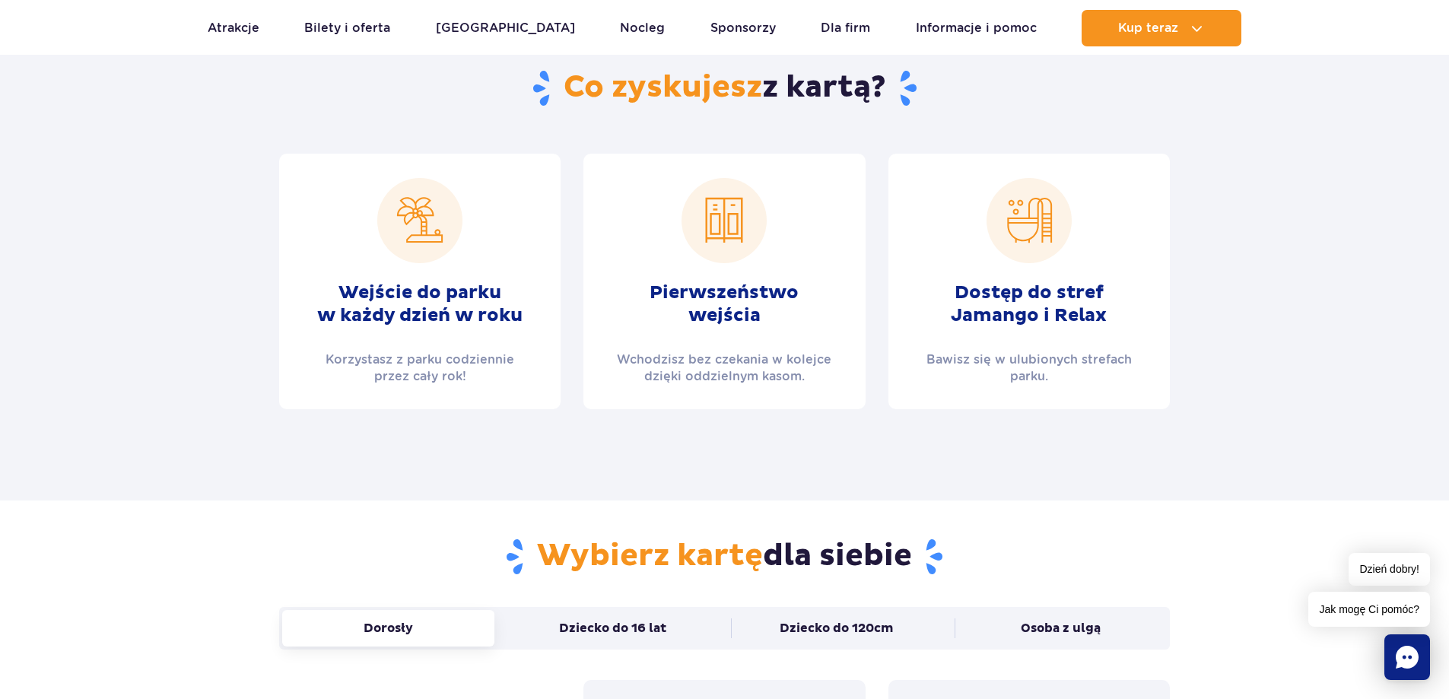
scroll to position [183, 0]
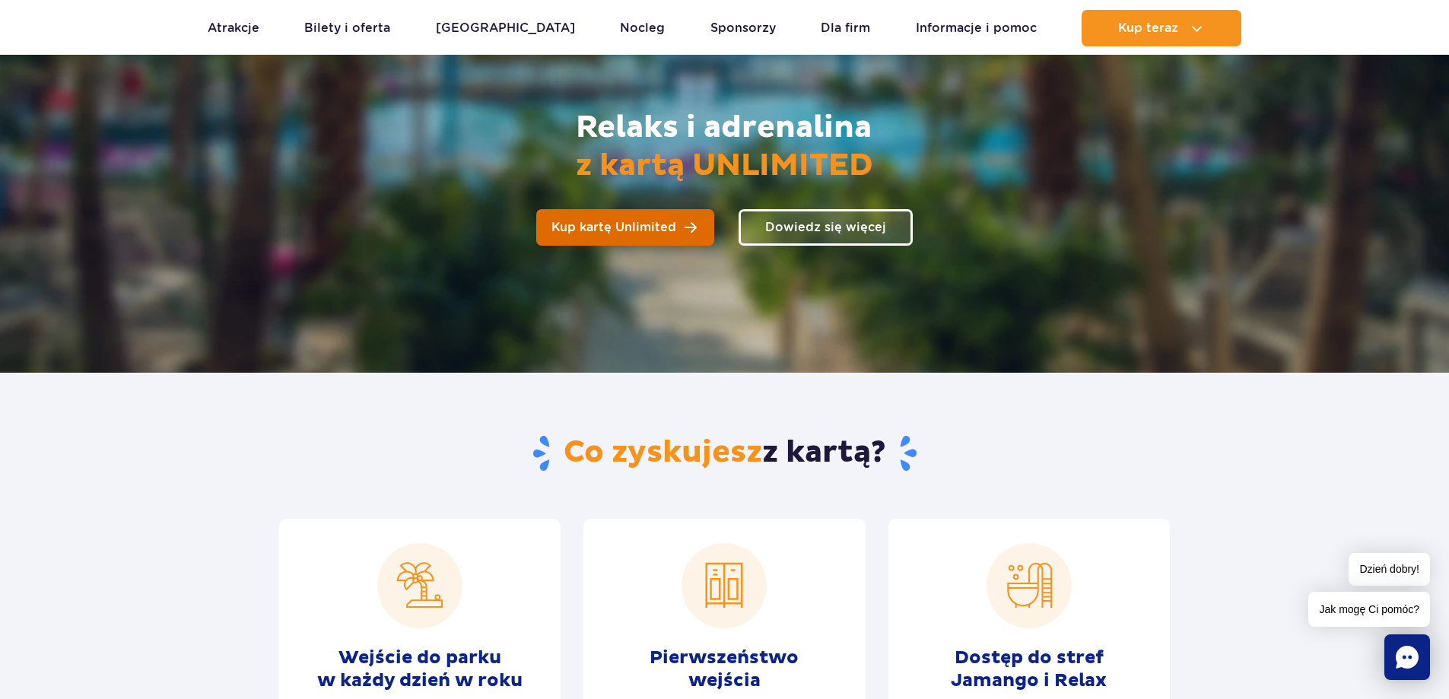
click at [670, 223] on span "Kup kartę Unlimited" at bounding box center [614, 227] width 125 height 12
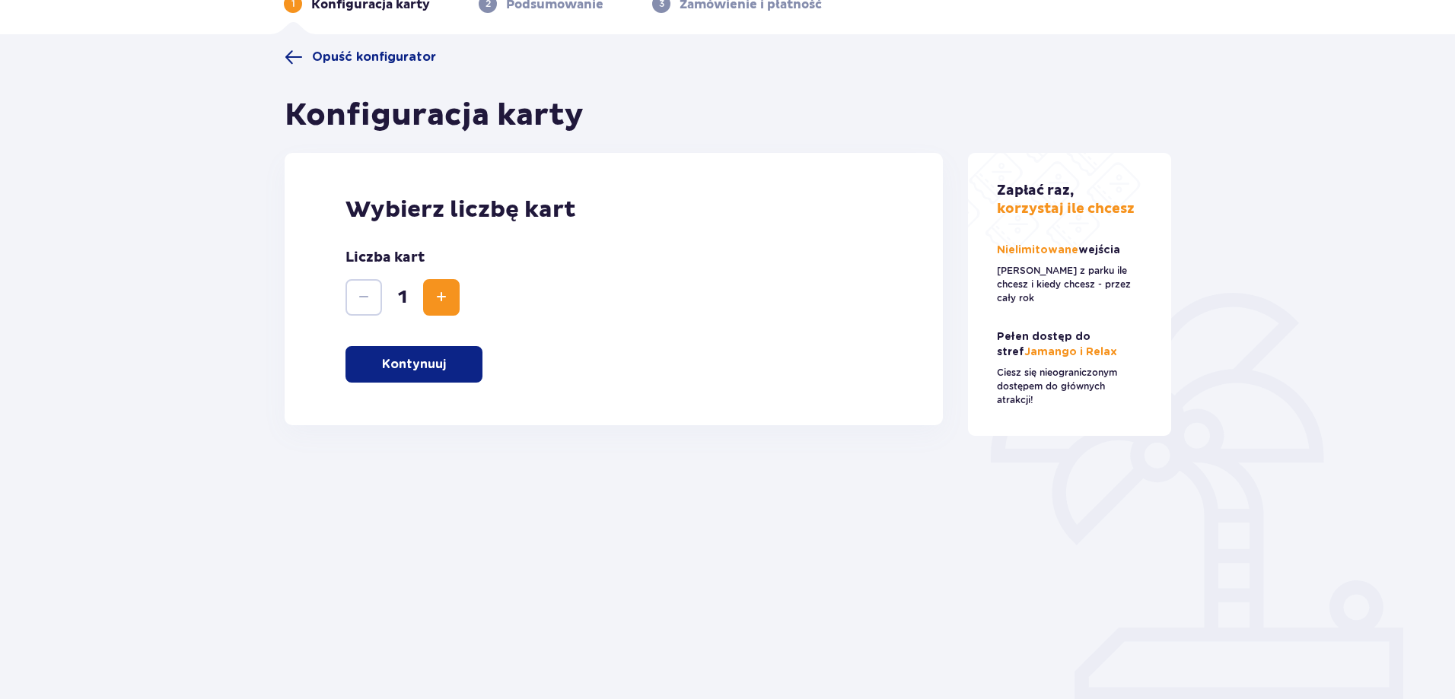
click at [412, 378] on button "Kontynuuj" at bounding box center [413, 364] width 137 height 37
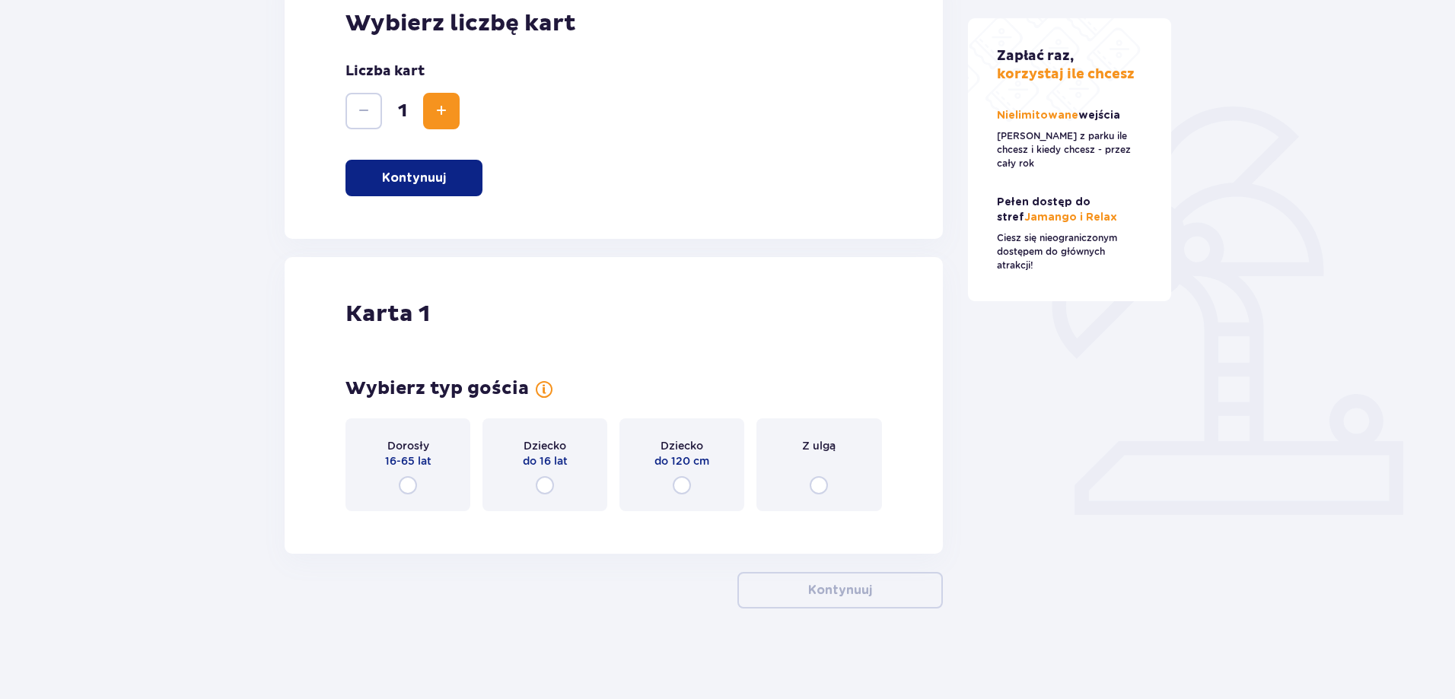
scroll to position [272, 0]
click at [417, 489] on input "radio" at bounding box center [408, 485] width 18 height 18
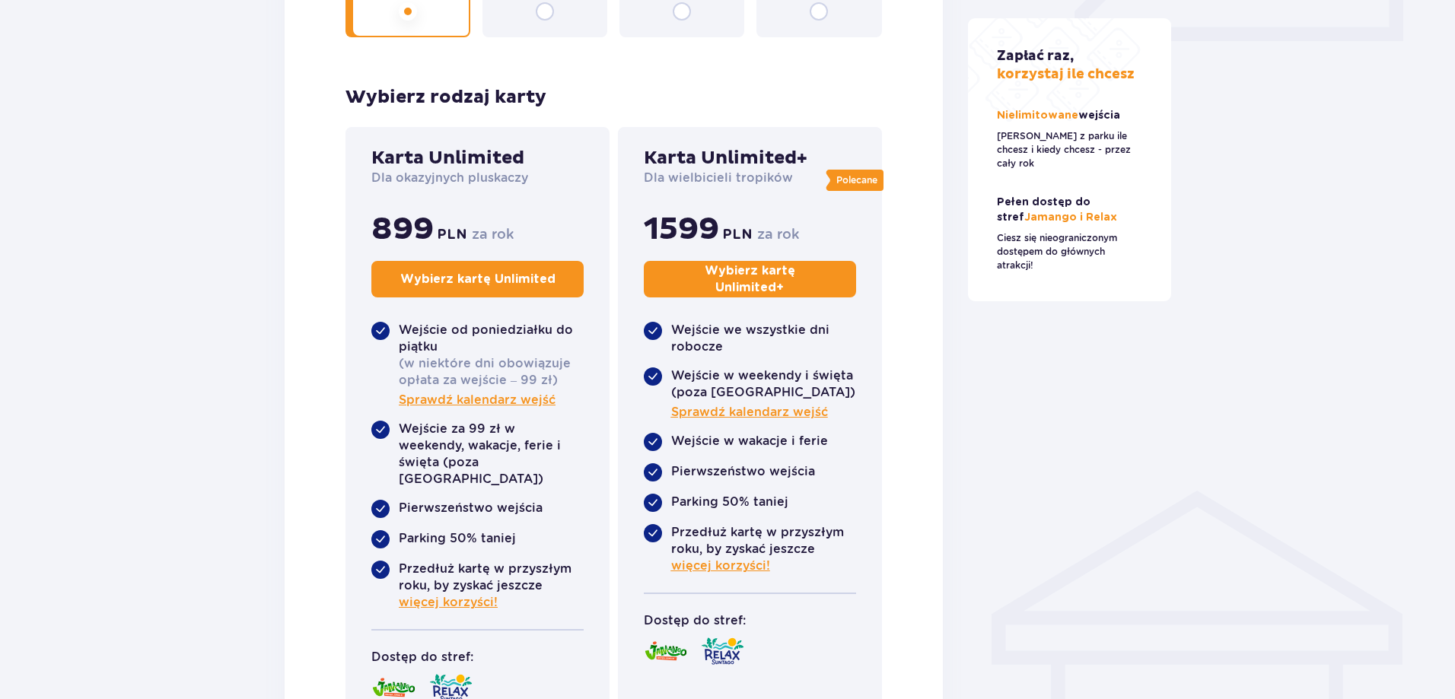
scroll to position [813, 0]
